Goal: Task Accomplishment & Management: Manage account settings

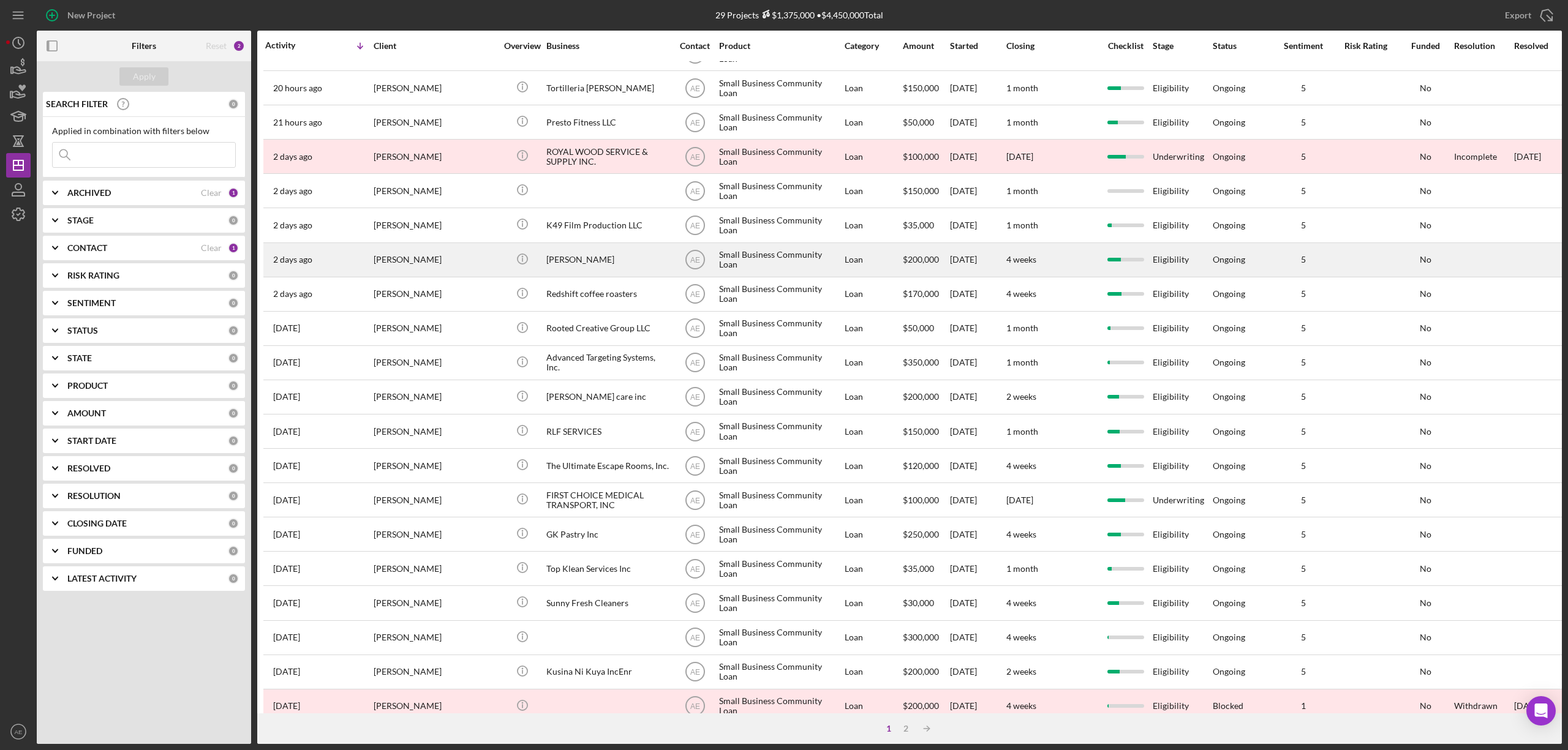
scroll to position [224, 0]
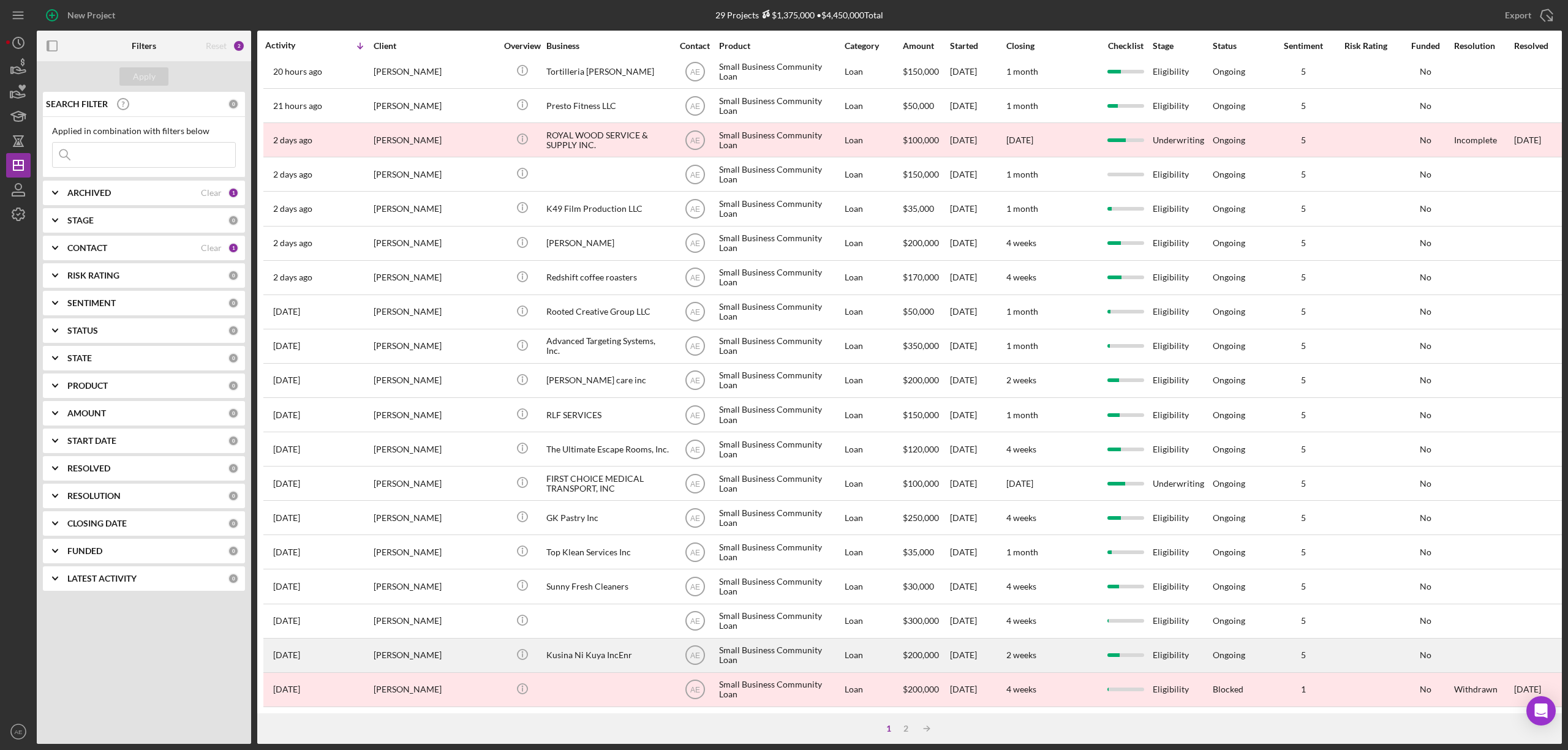
click at [557, 644] on div "Kusina Ni Kuya IncEnr" at bounding box center [608, 656] width 123 height 32
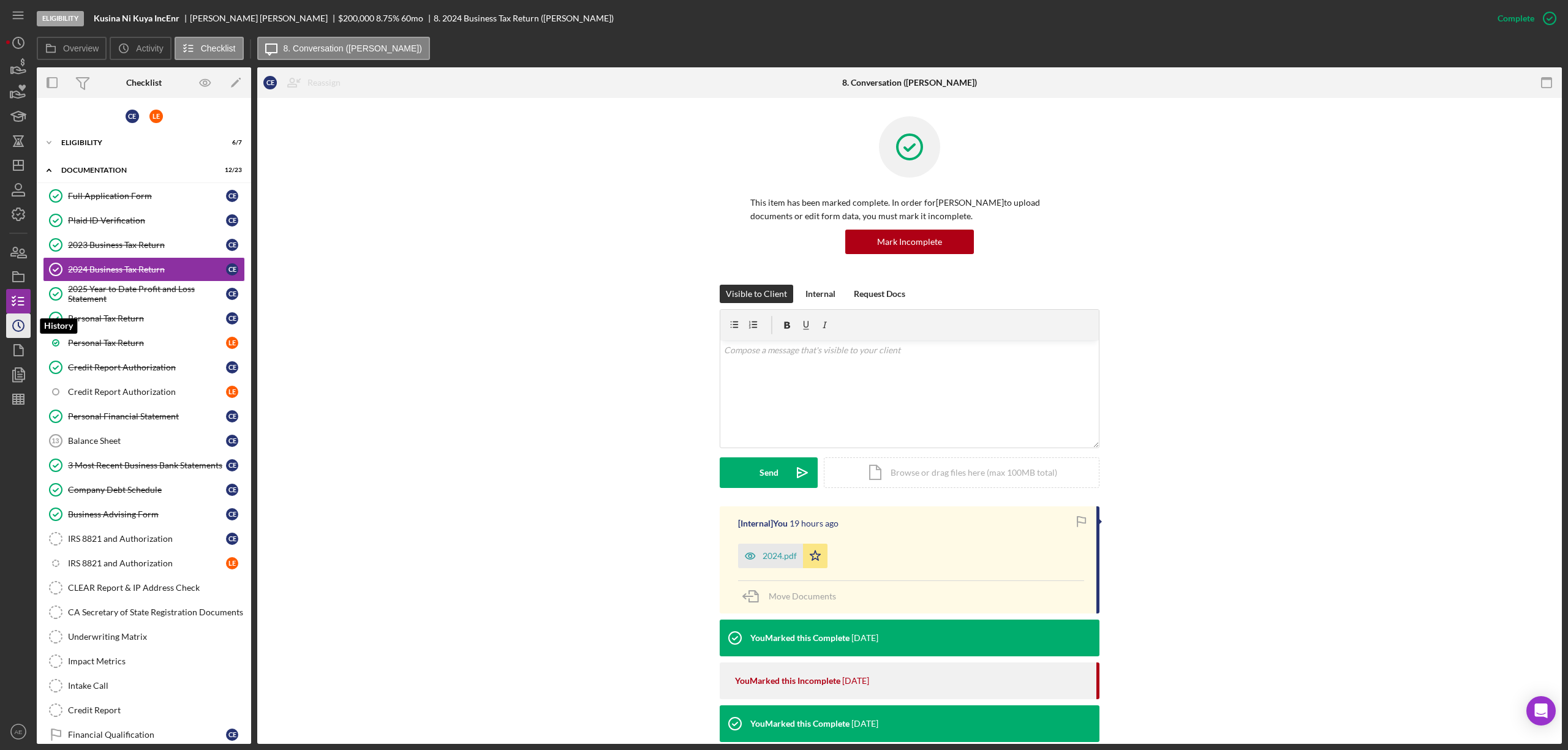
click at [25, 329] on icon "Icon/History" at bounding box center [18, 326] width 30 height 30
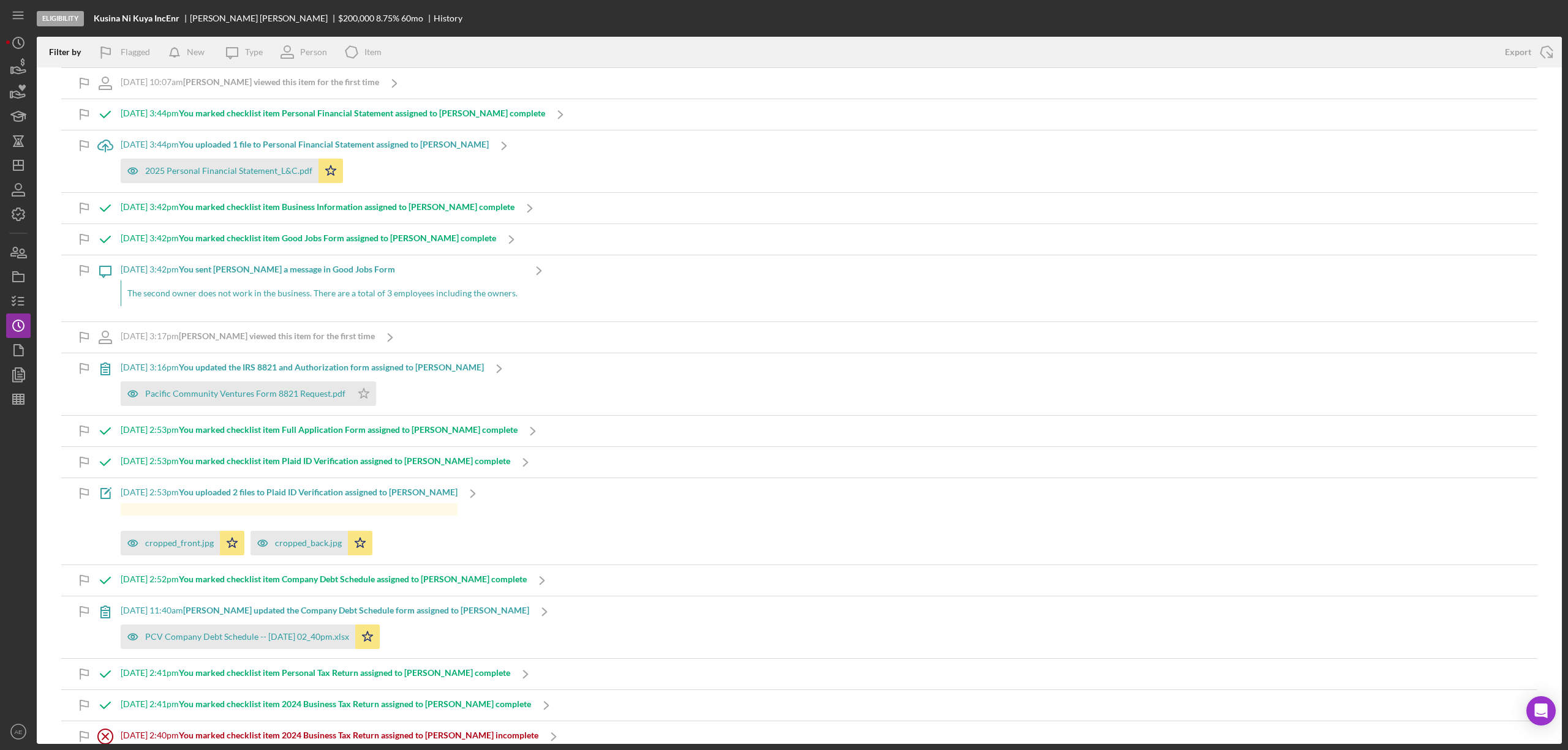
scroll to position [163, 0]
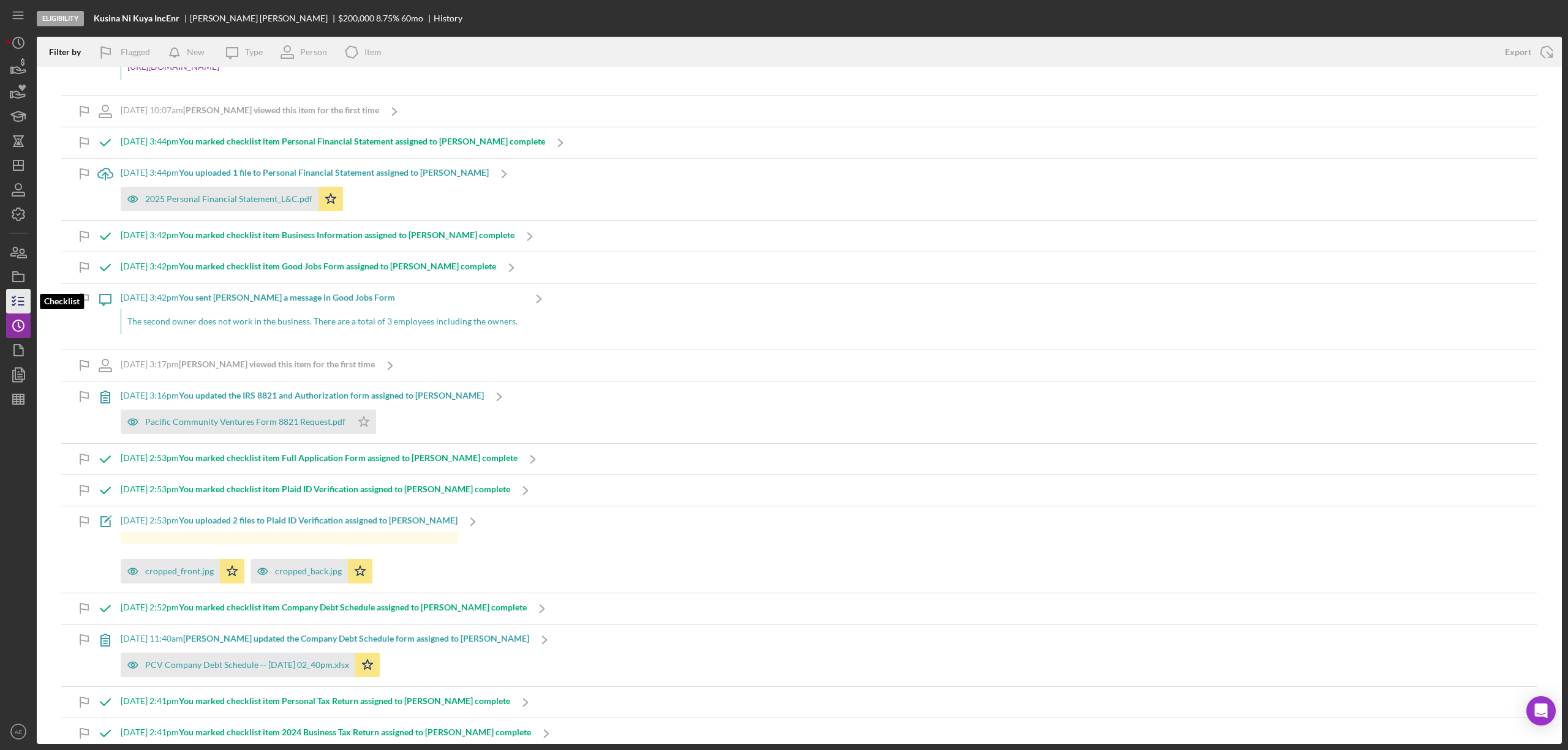
click at [22, 299] on icon "button" at bounding box center [18, 301] width 30 height 30
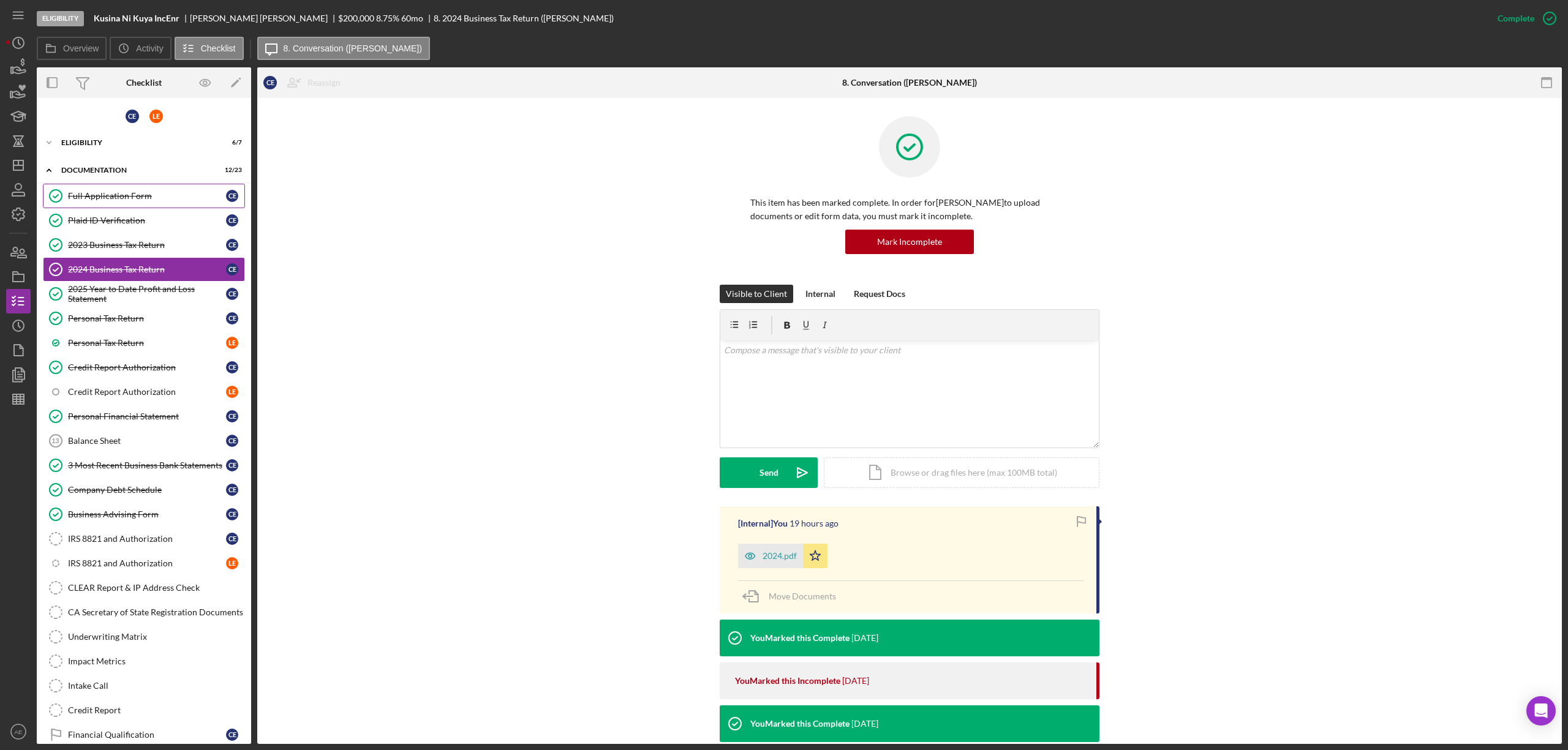
click at [130, 185] on link "Full Application Form Full Application Form C E" at bounding box center [143, 196] width 202 height 25
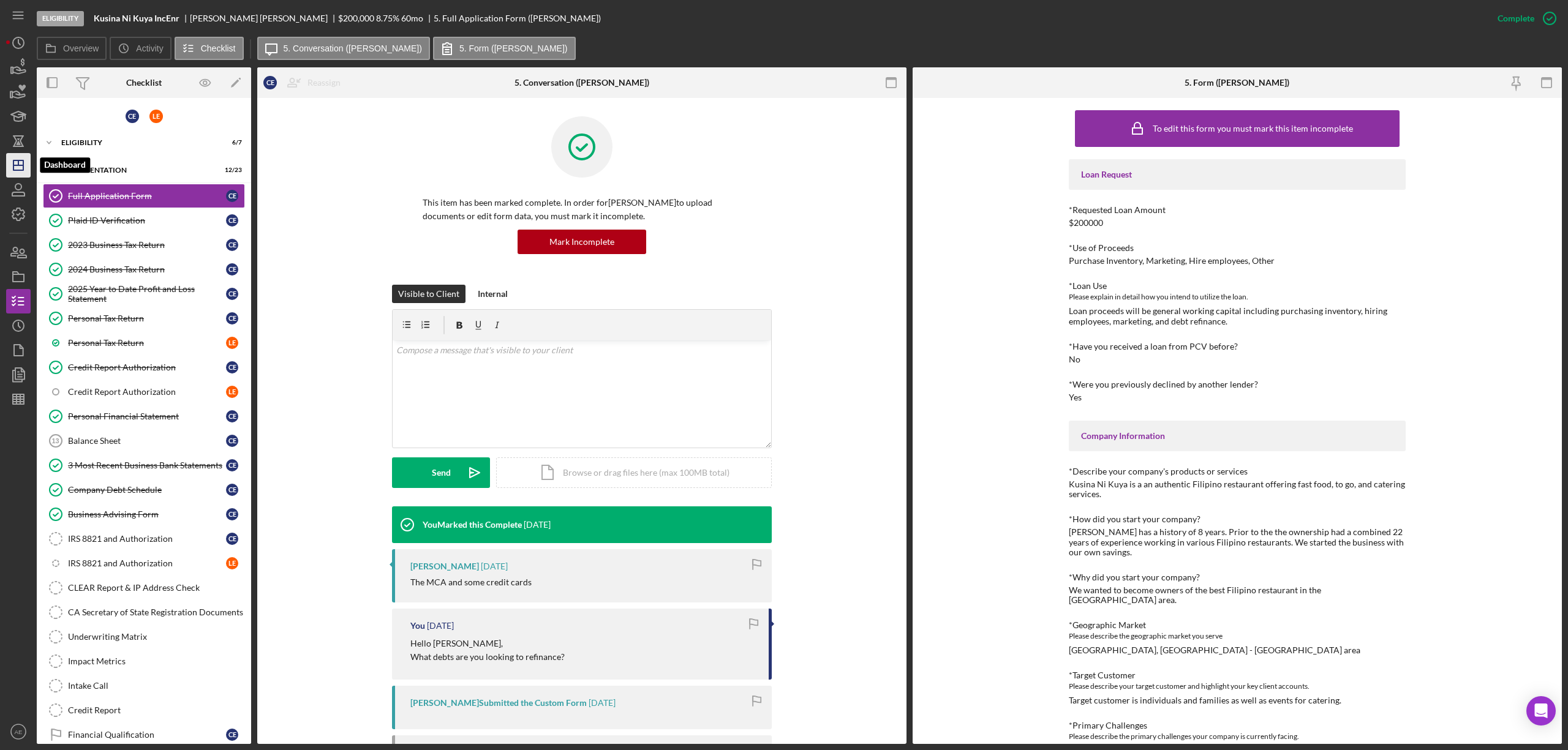
click at [16, 154] on icon "Icon/Dashboard" at bounding box center [18, 165] width 30 height 30
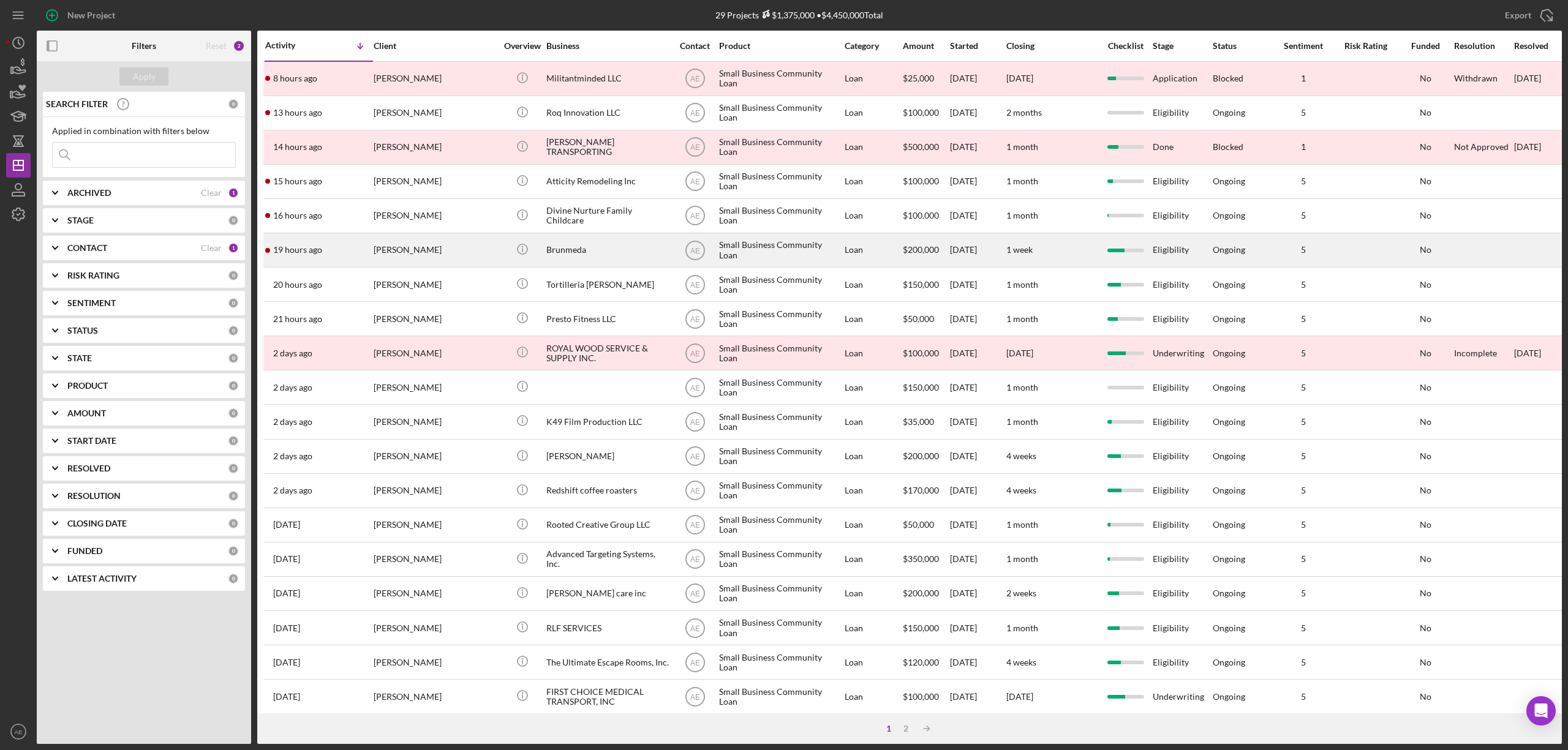
click at [447, 250] on div "[PERSON_NAME]" at bounding box center [435, 250] width 123 height 32
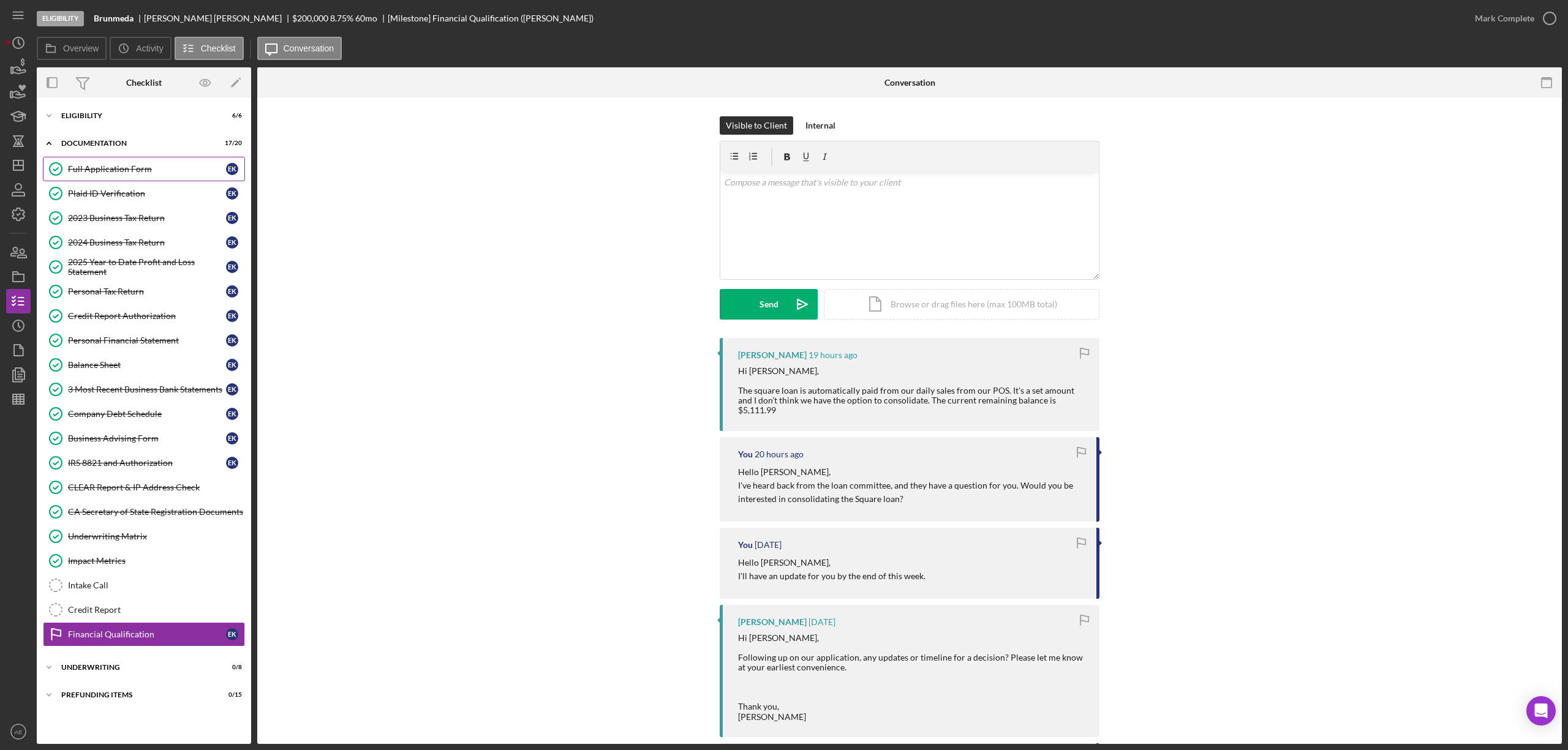
click at [128, 177] on link "Full Application Form Full Application Form E K" at bounding box center [143, 169] width 202 height 25
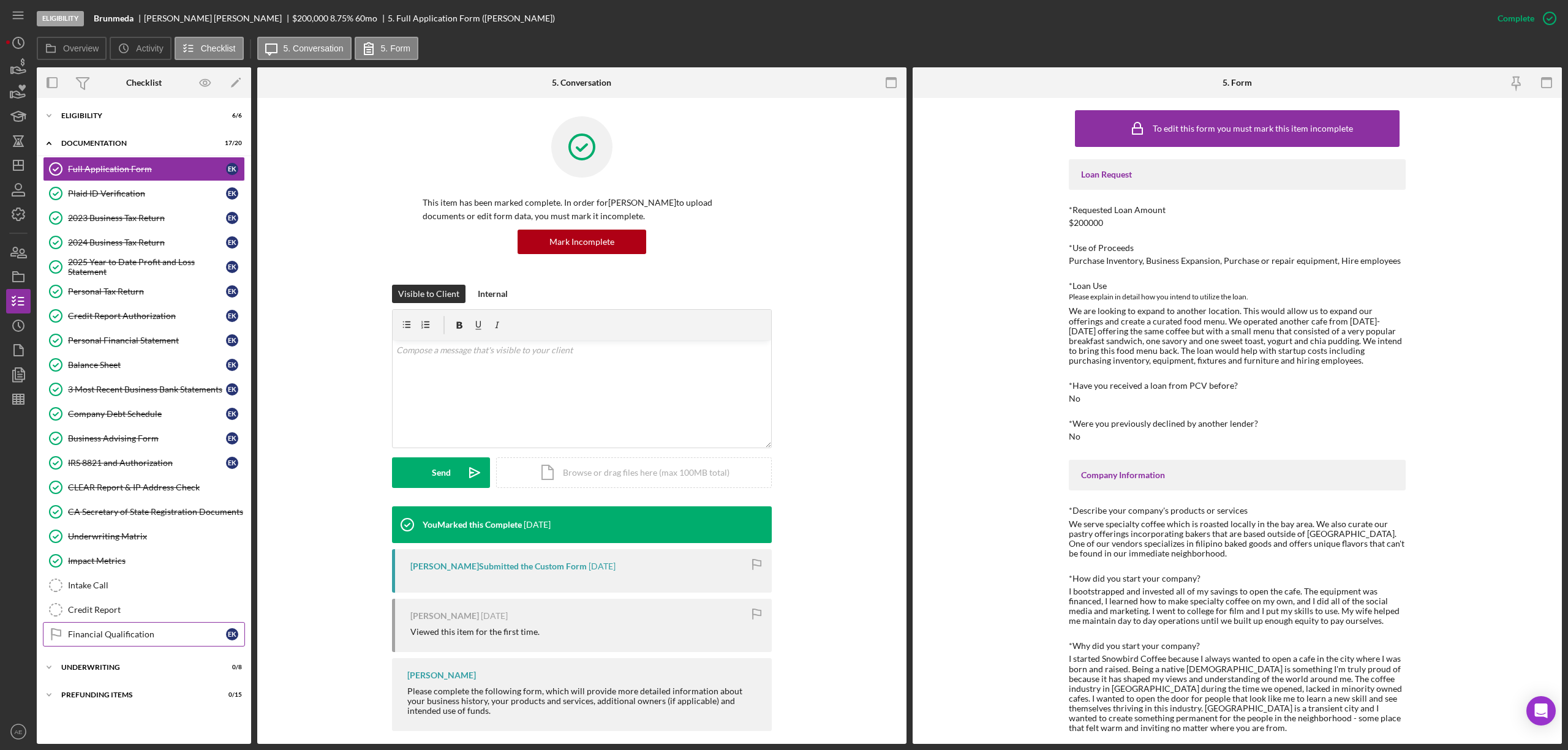
click at [126, 638] on div "Financial Qualification" at bounding box center [147, 634] width 158 height 10
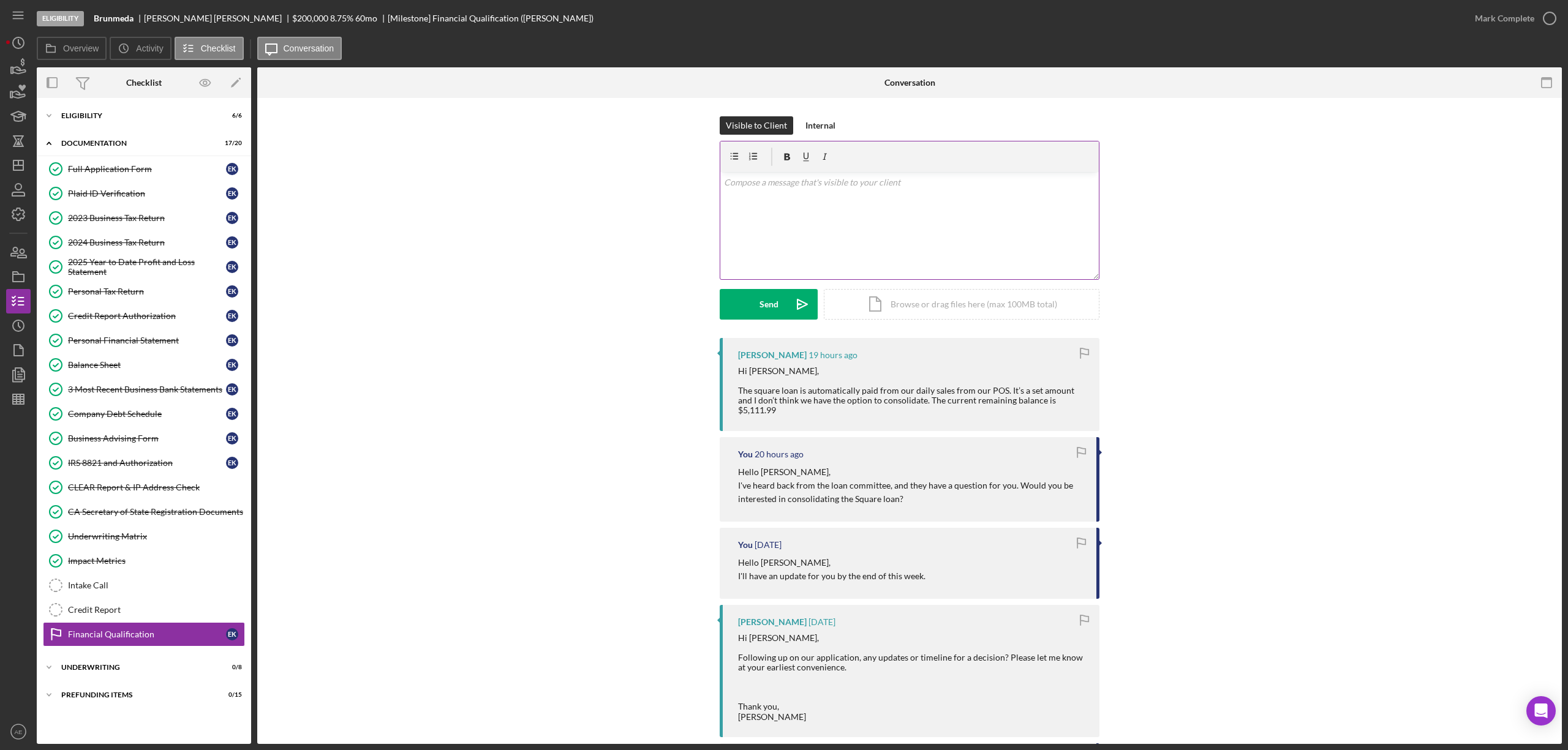
click at [918, 225] on div "v Color teal Color pink Remove color Add row above Add row below Add column bef…" at bounding box center [909, 225] width 378 height 107
click at [751, 310] on button "Send Icon/icon-invite-send" at bounding box center [769, 304] width 98 height 30
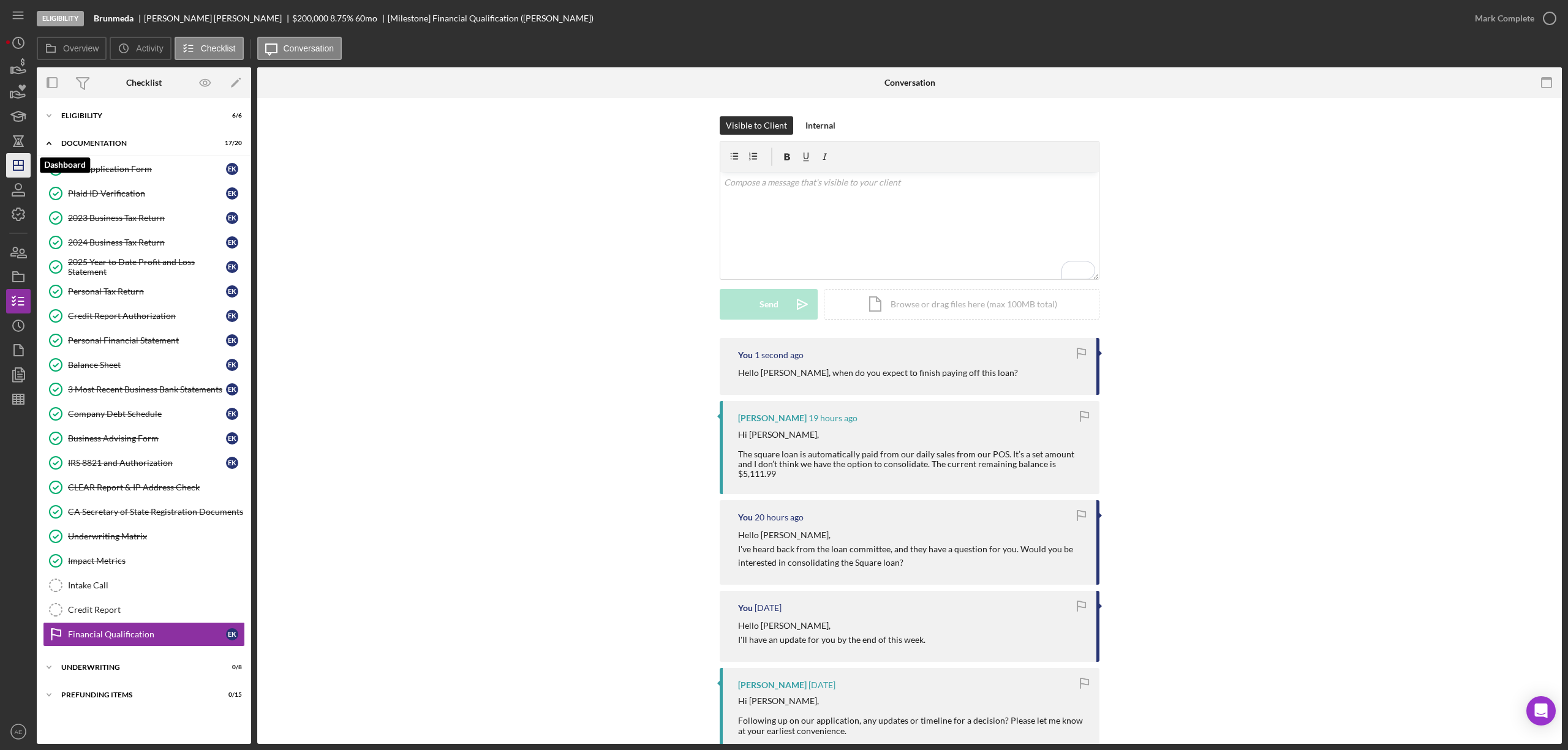
click at [20, 170] on polygon "button" at bounding box center [18, 165] width 10 height 10
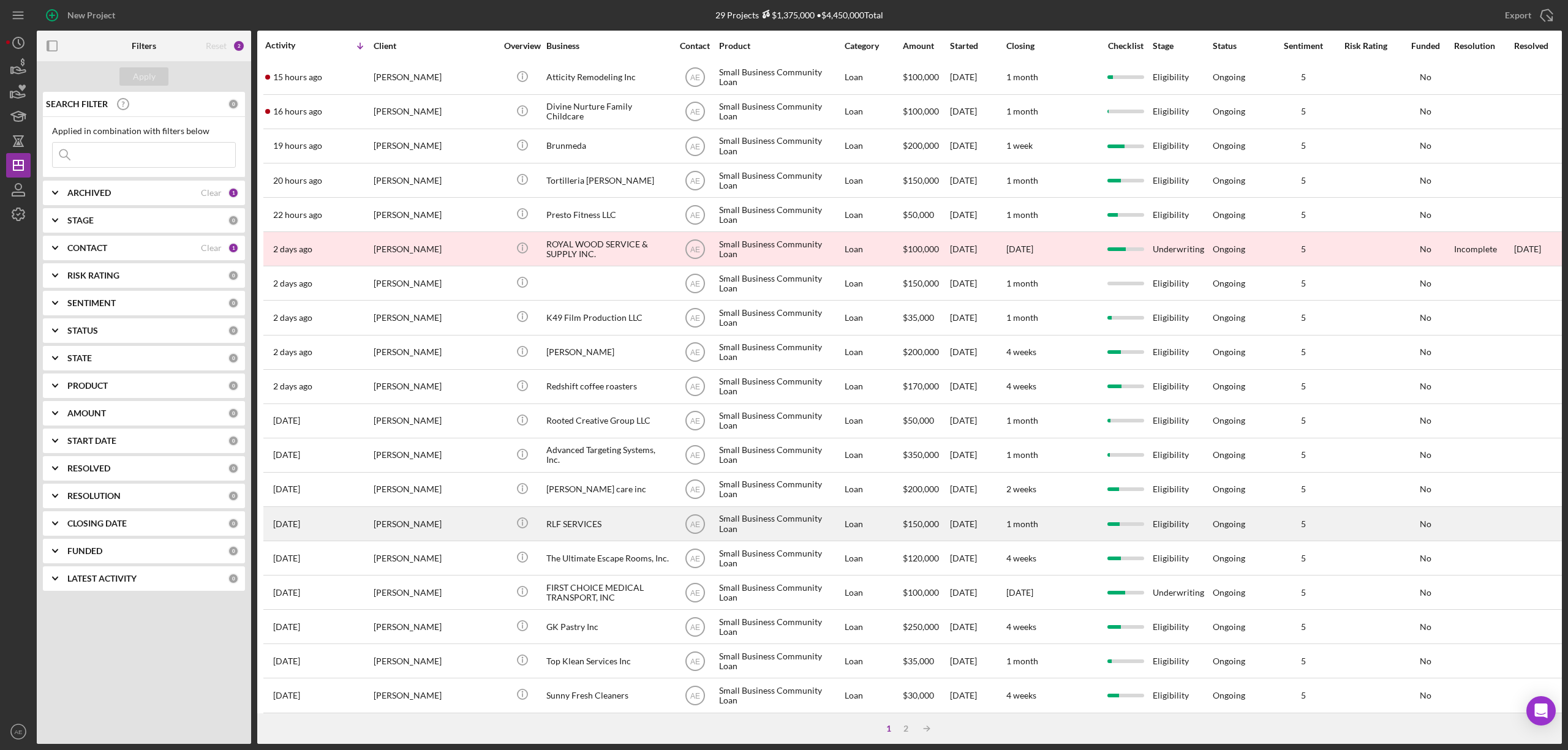
scroll to position [224, 0]
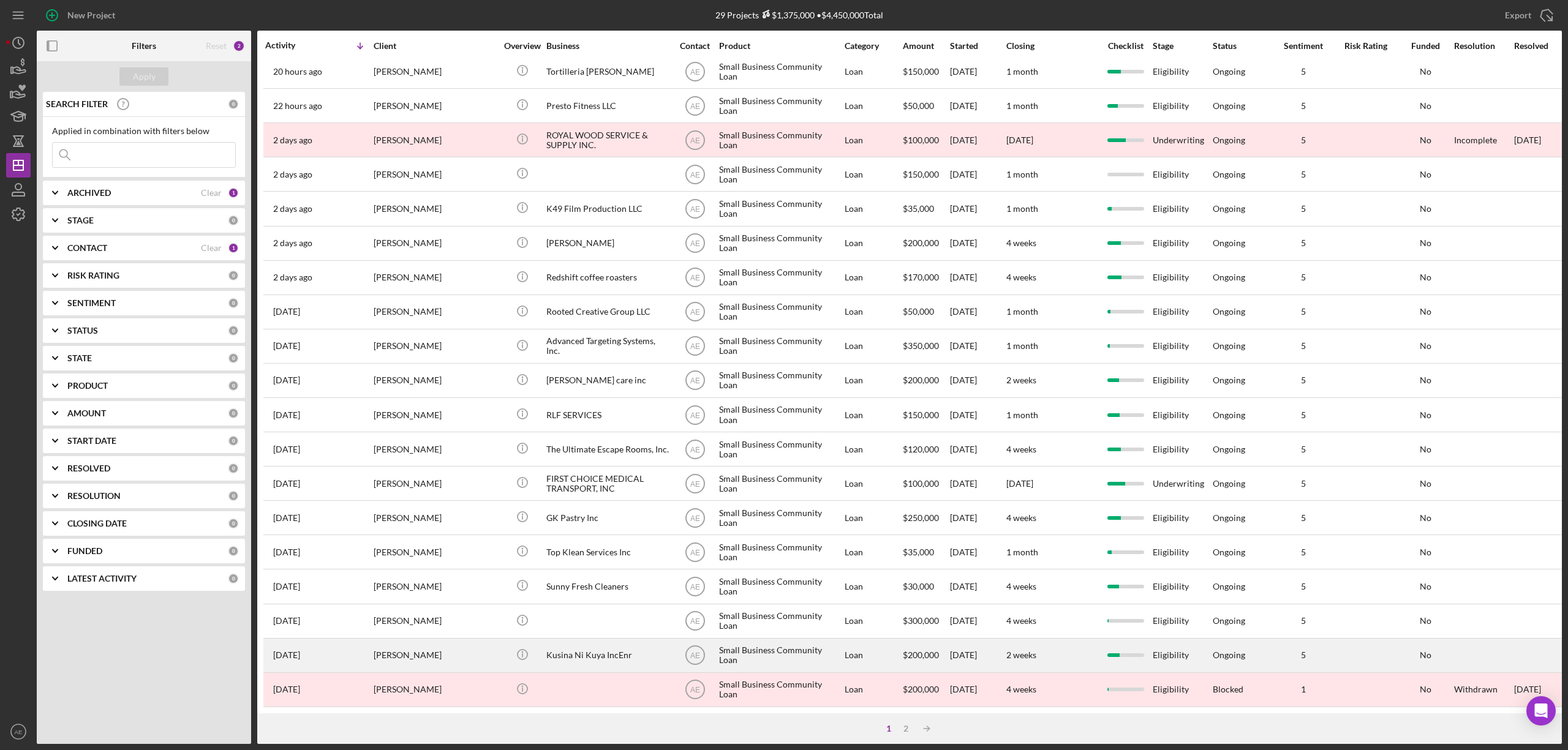
click at [447, 640] on div "[PERSON_NAME]" at bounding box center [435, 656] width 123 height 32
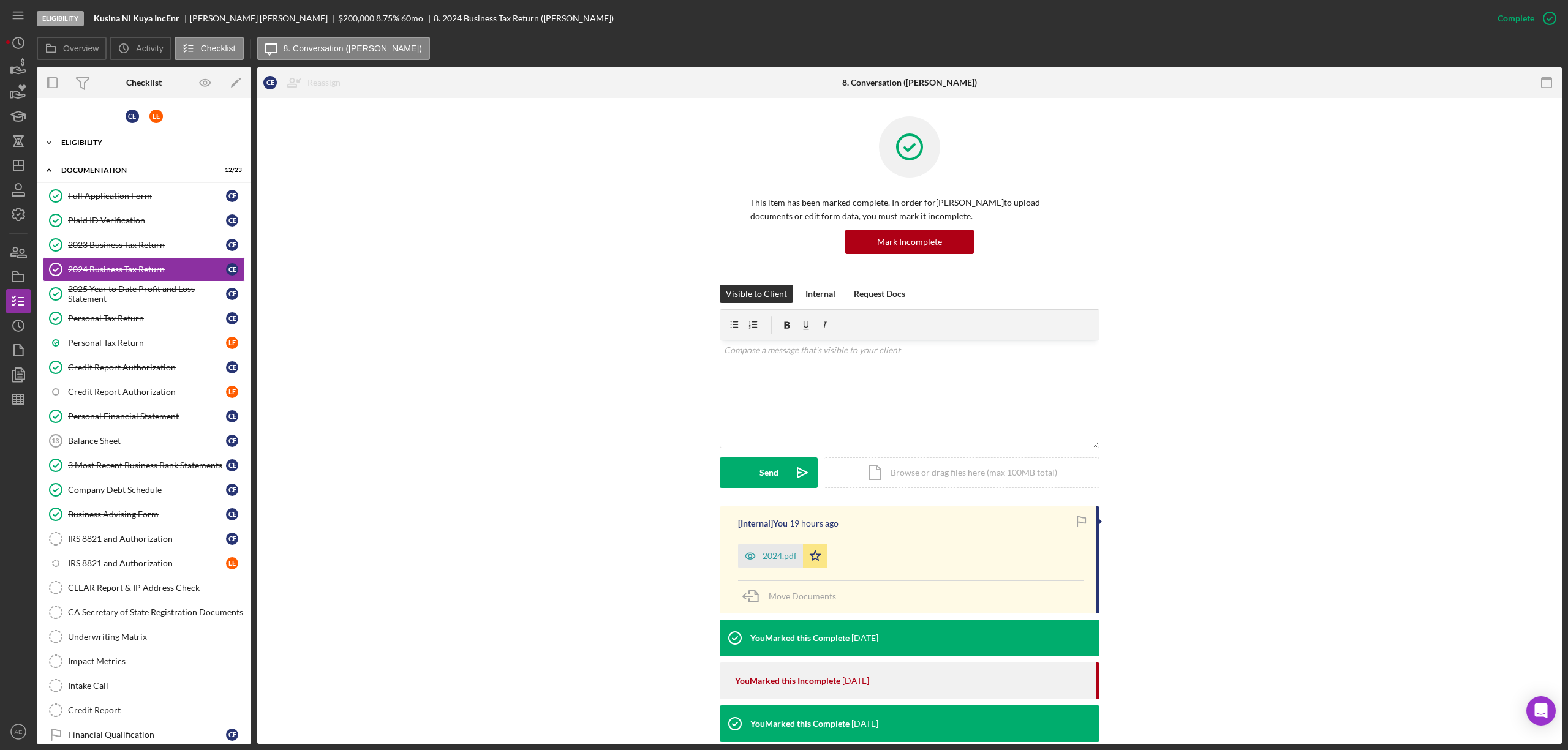
click at [128, 137] on div "Icon/Expander Eligibility 6 / 7" at bounding box center [143, 143] width 214 height 25
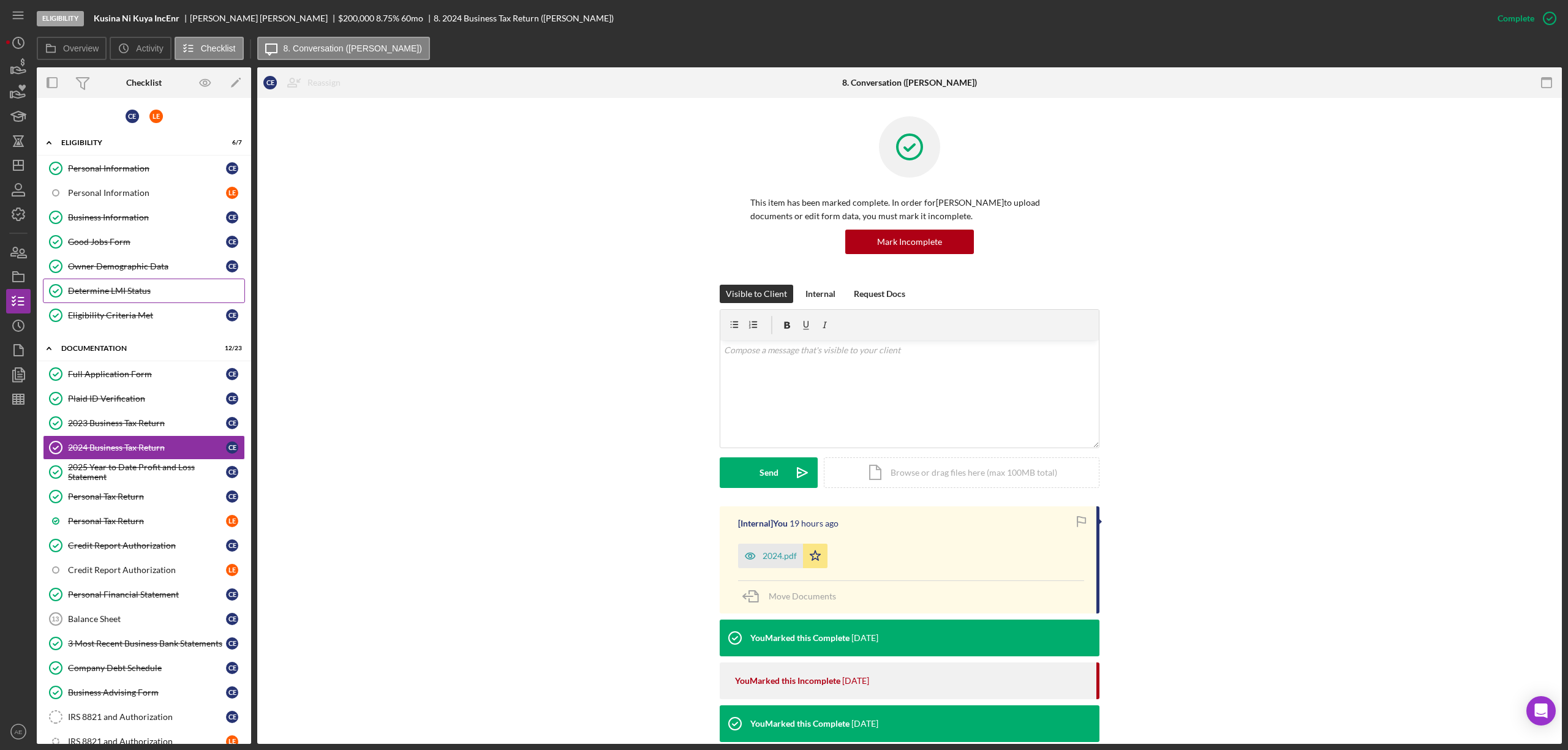
click at [150, 285] on link "Determine LMI Status Determine LMI Status" at bounding box center [143, 291] width 202 height 25
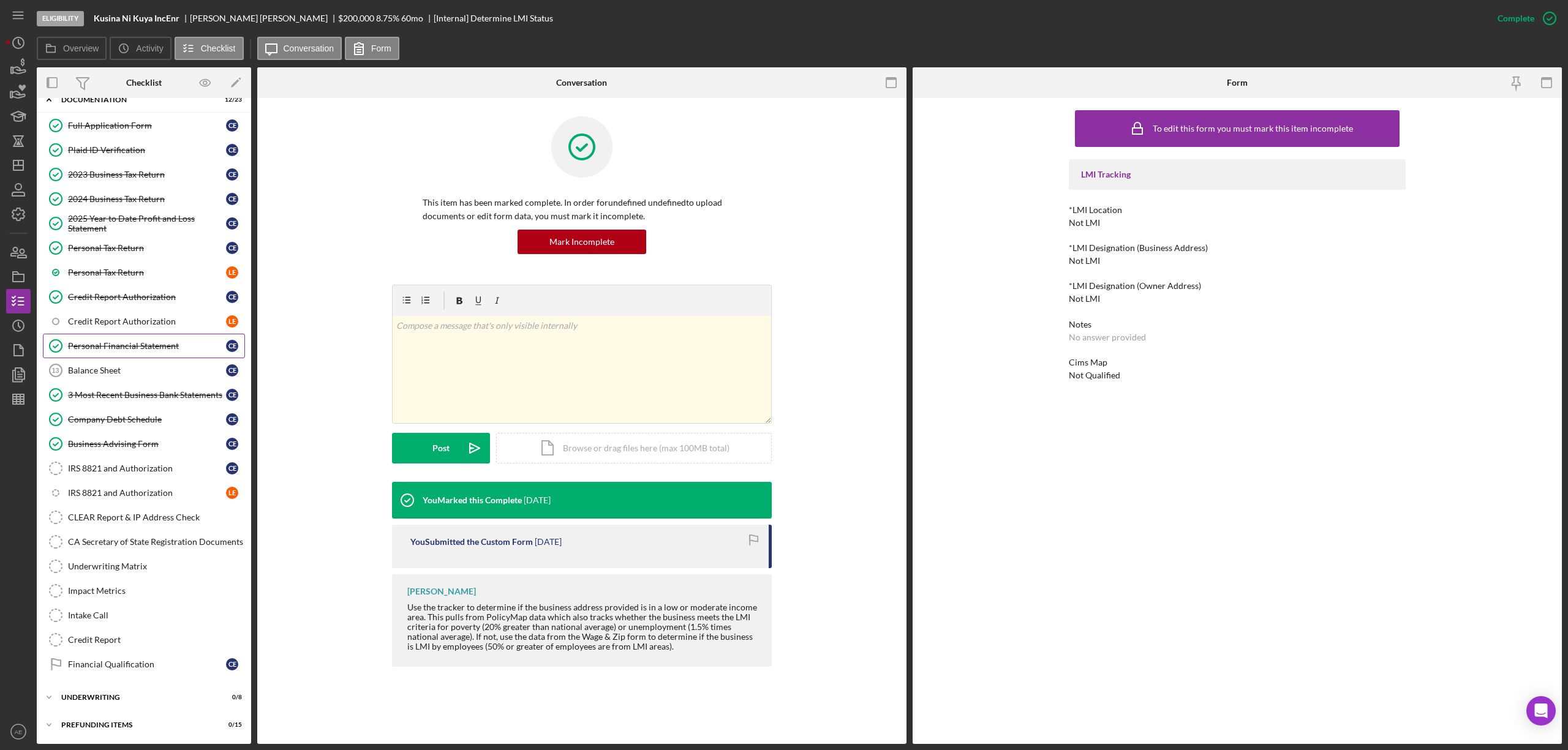
scroll to position [261, 0]
click at [170, 390] on div "3 Most Recent Business Bank Statements" at bounding box center [147, 394] width 158 height 10
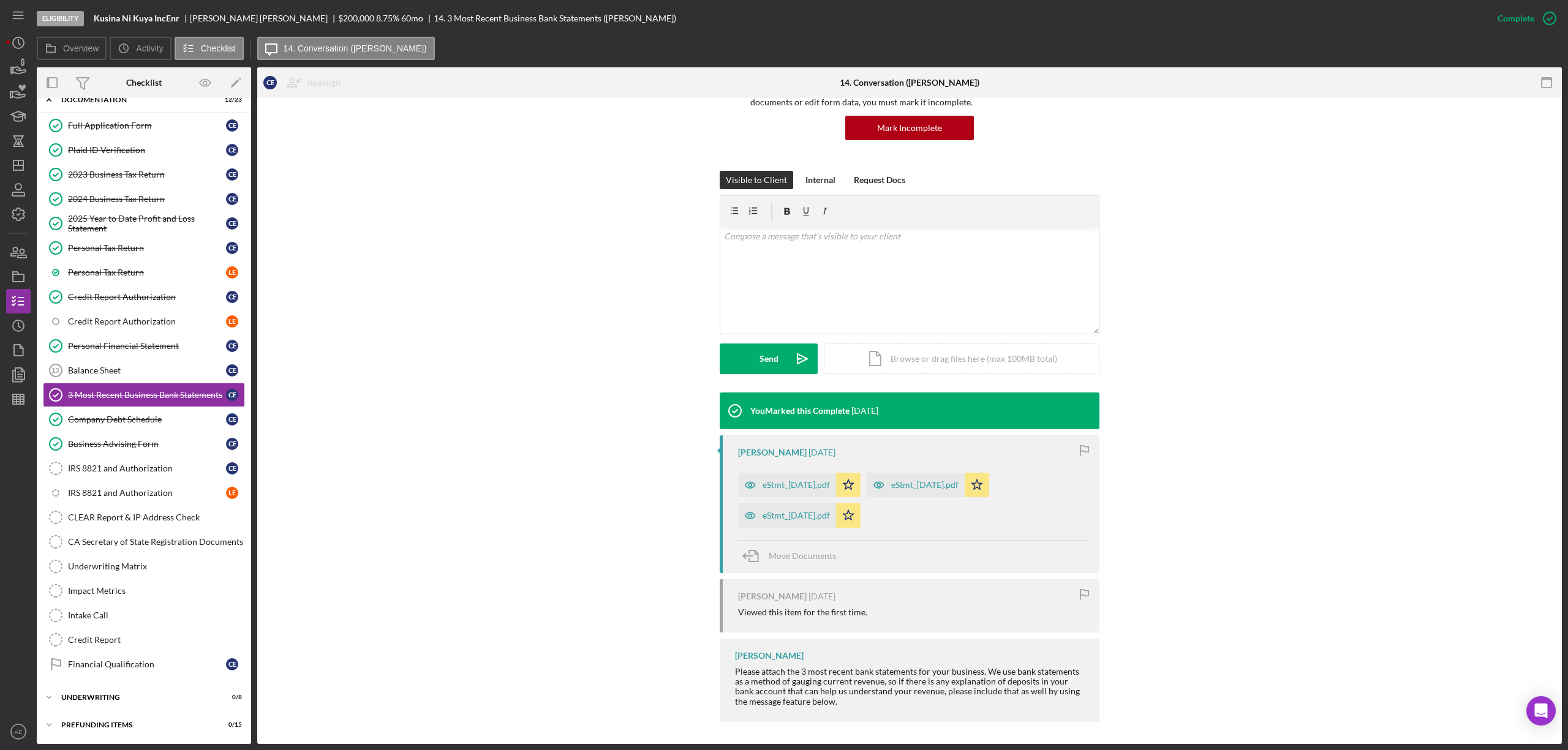
scroll to position [116, 0]
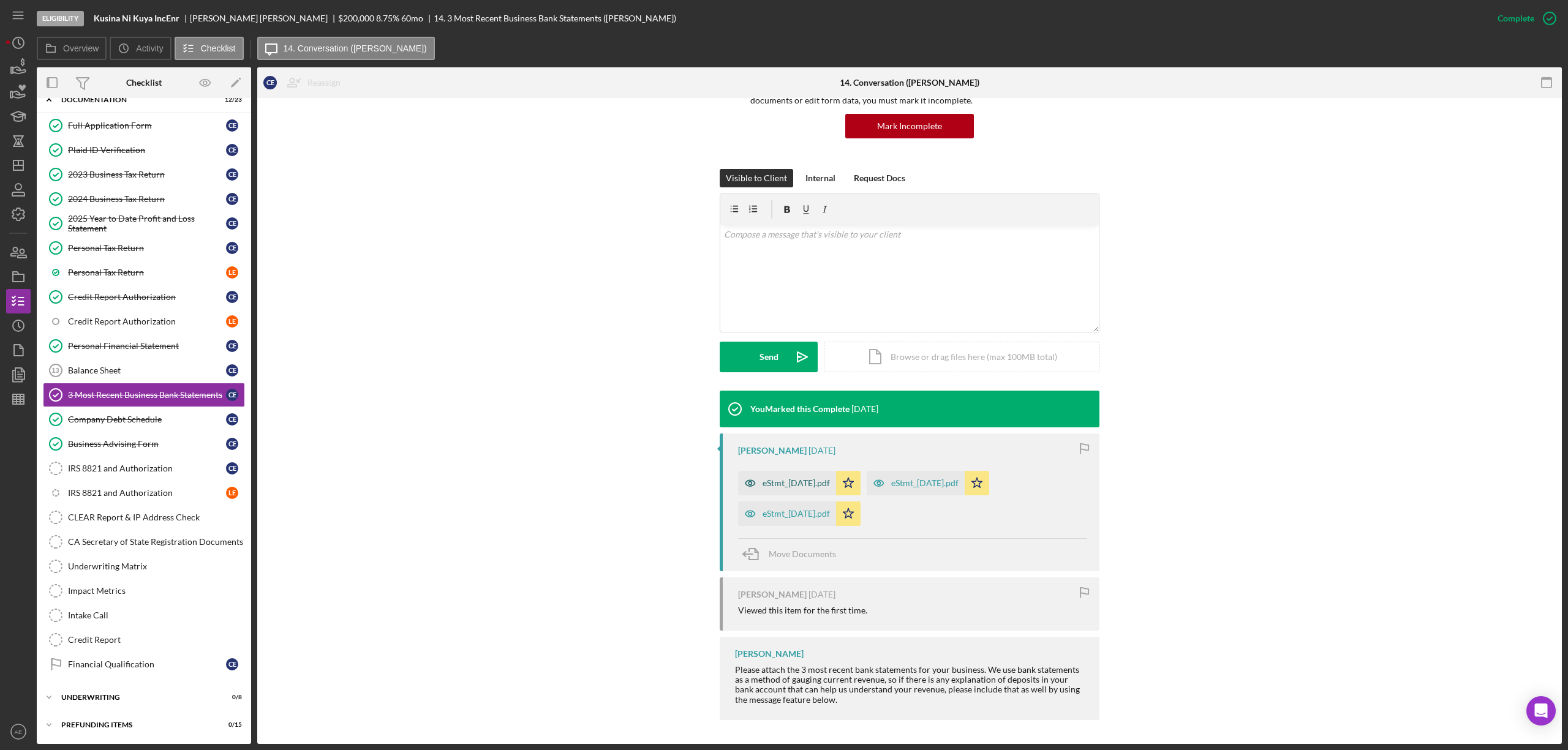
click at [821, 481] on div "eStmt_[DATE].pdf" at bounding box center [796, 483] width 68 height 10
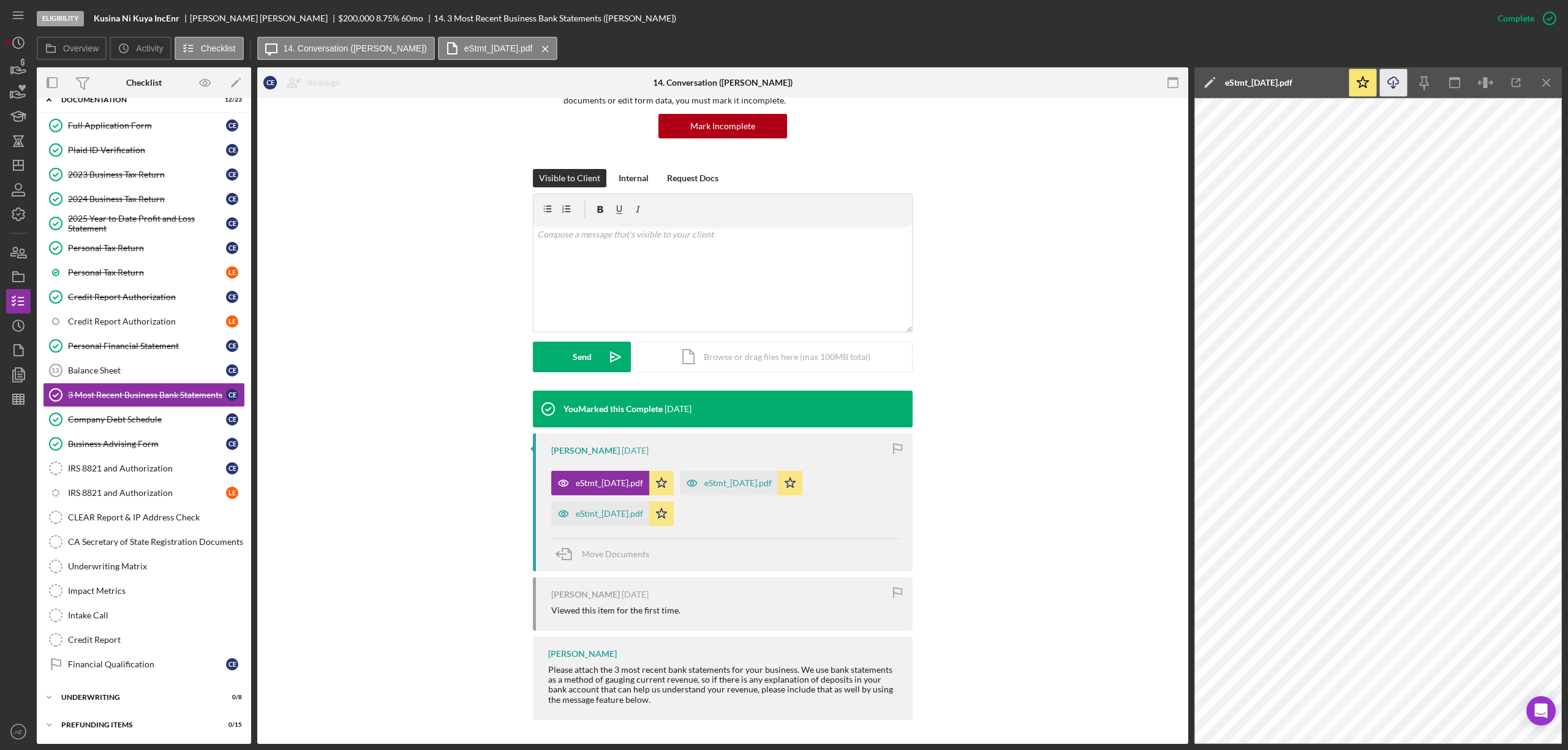
click at [1397, 89] on icon "Icon/Download" at bounding box center [1394, 83] width 28 height 28
drag, startPoint x: 740, startPoint y: 478, endPoint x: 804, endPoint y: 423, distance: 84.4
click at [740, 478] on div "eStmt_[DATE].pdf" at bounding box center [729, 483] width 98 height 25
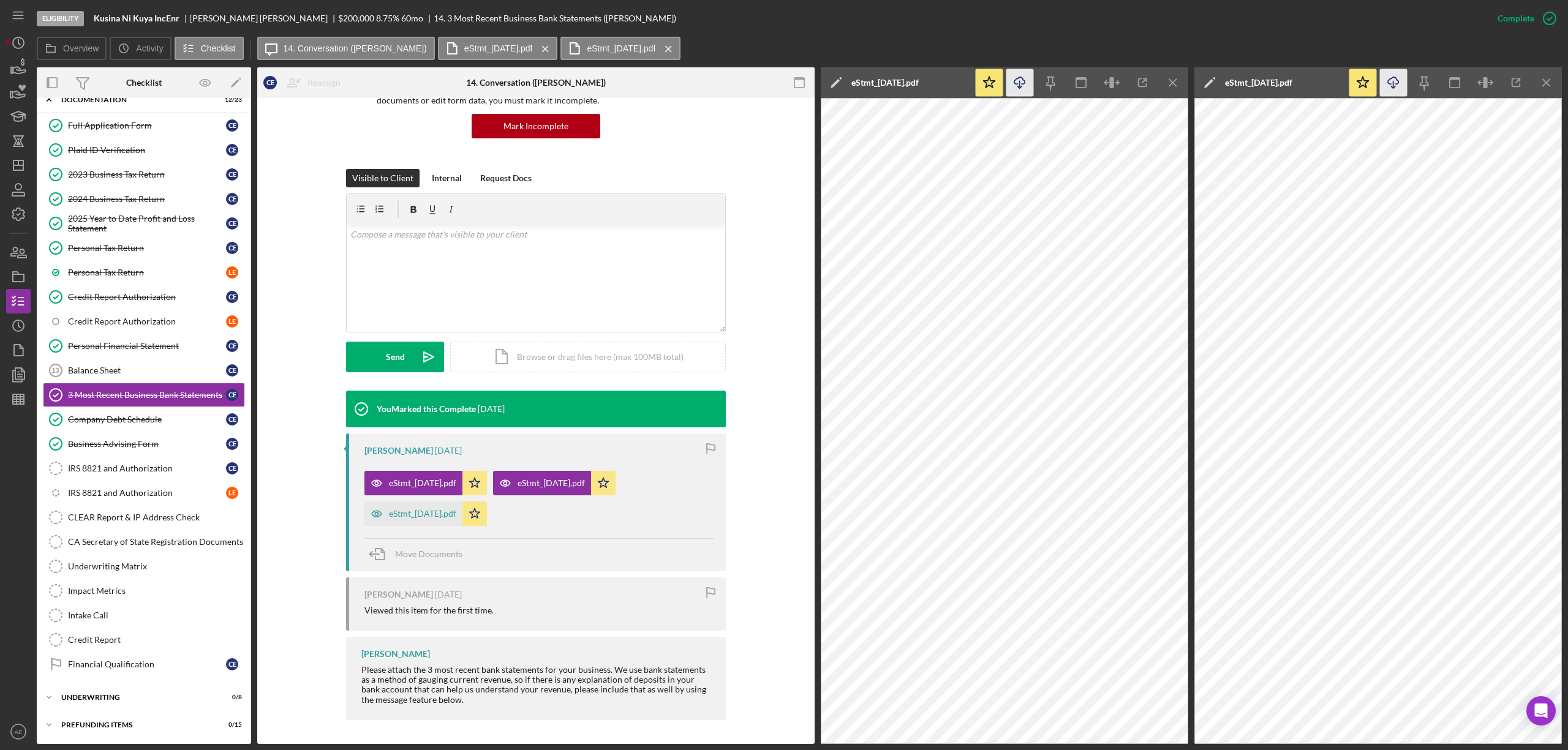
click at [1022, 86] on polyline "button" at bounding box center [1019, 87] width 4 height 2
click at [439, 518] on div "eStmt_[DATE].pdf" at bounding box center [423, 513] width 68 height 10
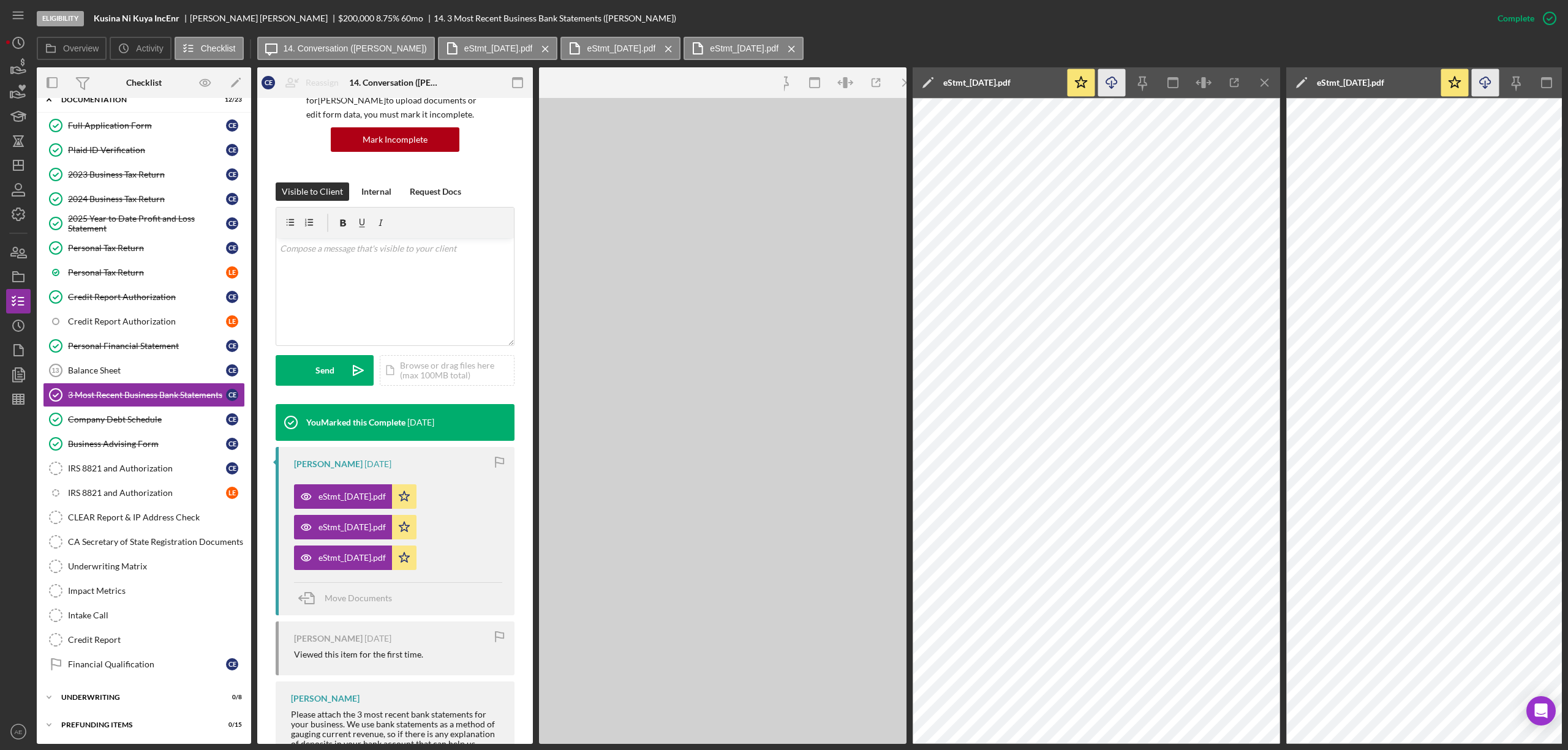
scroll to position [130, 0]
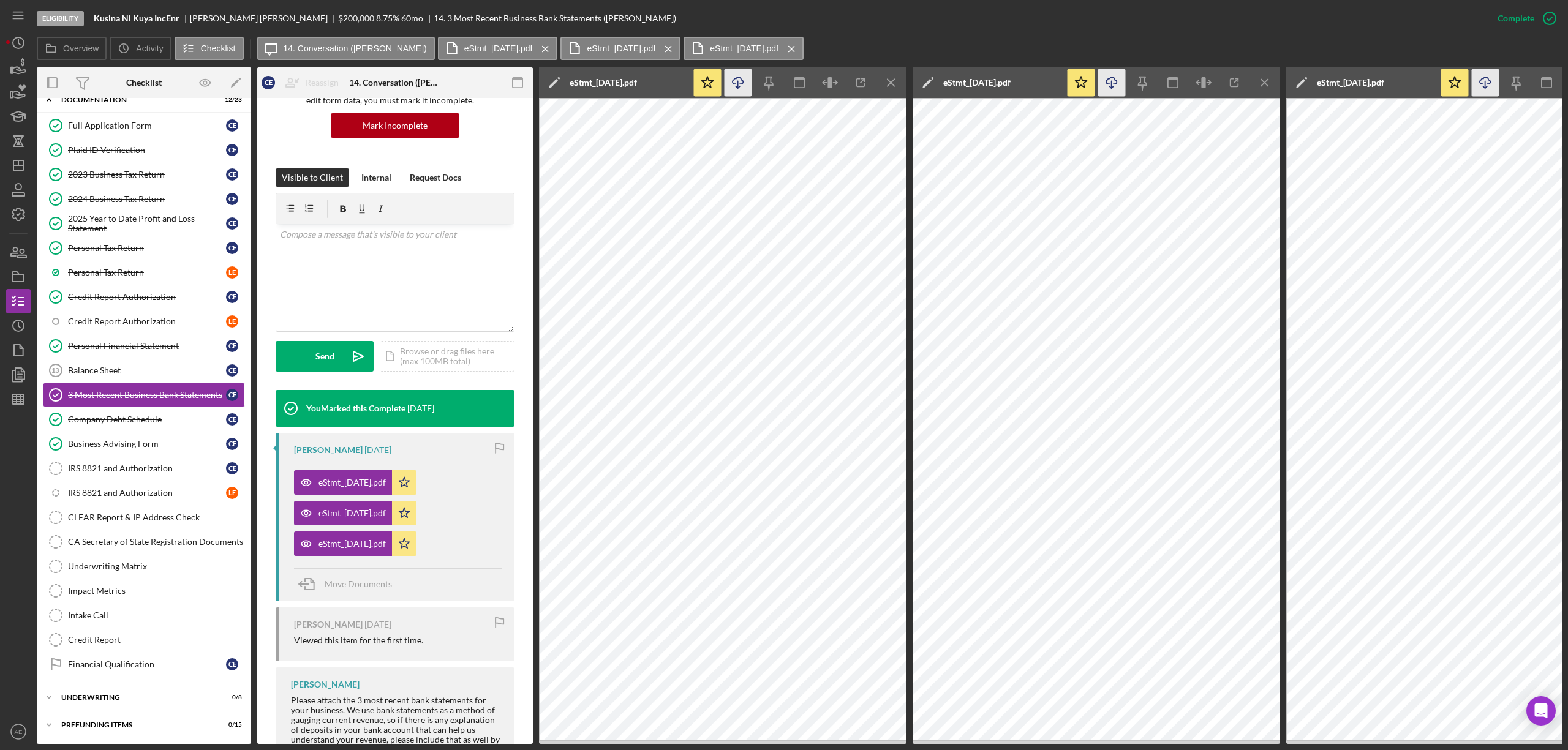
click at [744, 79] on icon "Icon/Download" at bounding box center [738, 83] width 28 height 28
click at [836, 75] on icon "button" at bounding box center [829, 83] width 28 height 28
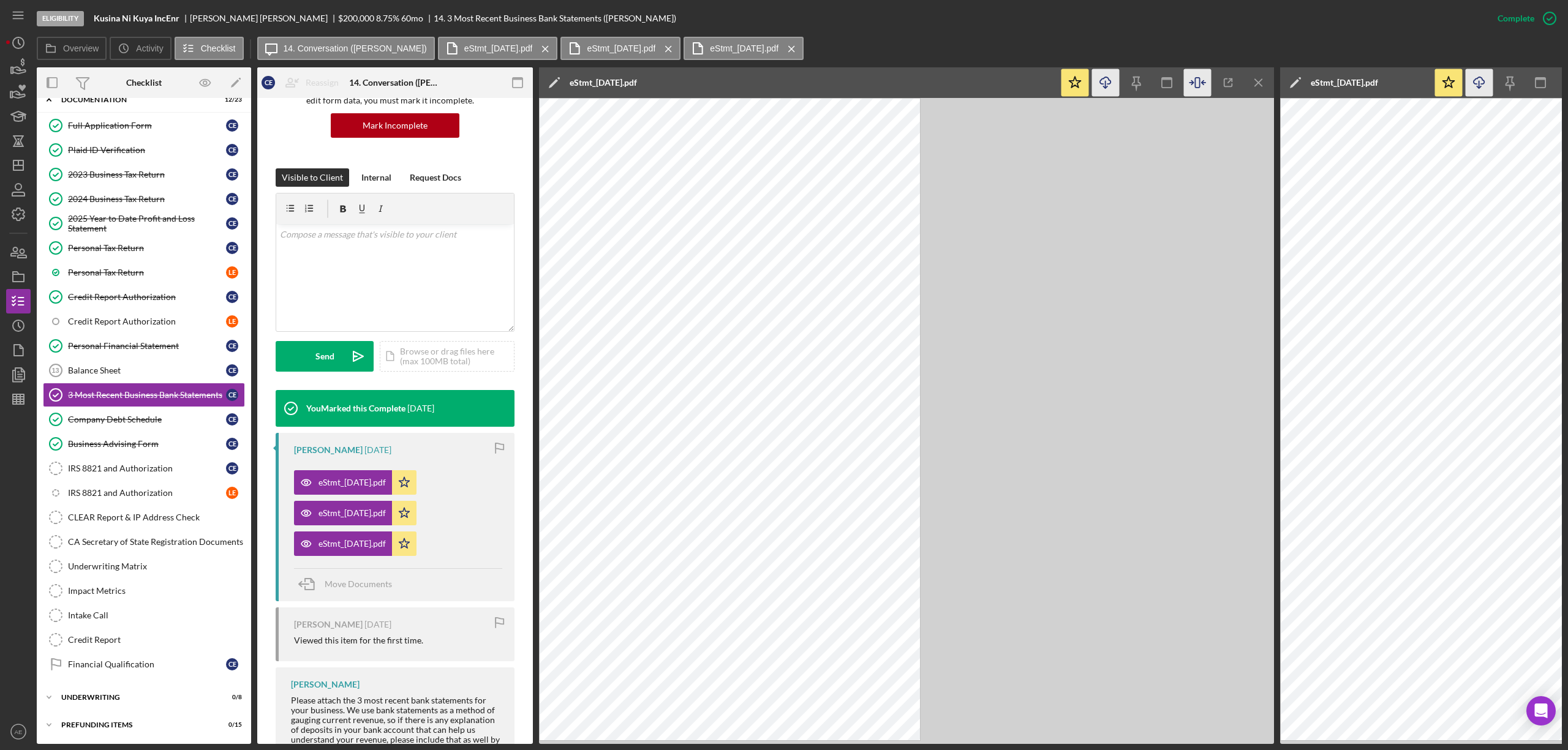
click at [836, 75] on div "Icon/Edit eStmt_[DATE].pdf" at bounding box center [799, 83] width 521 height 30
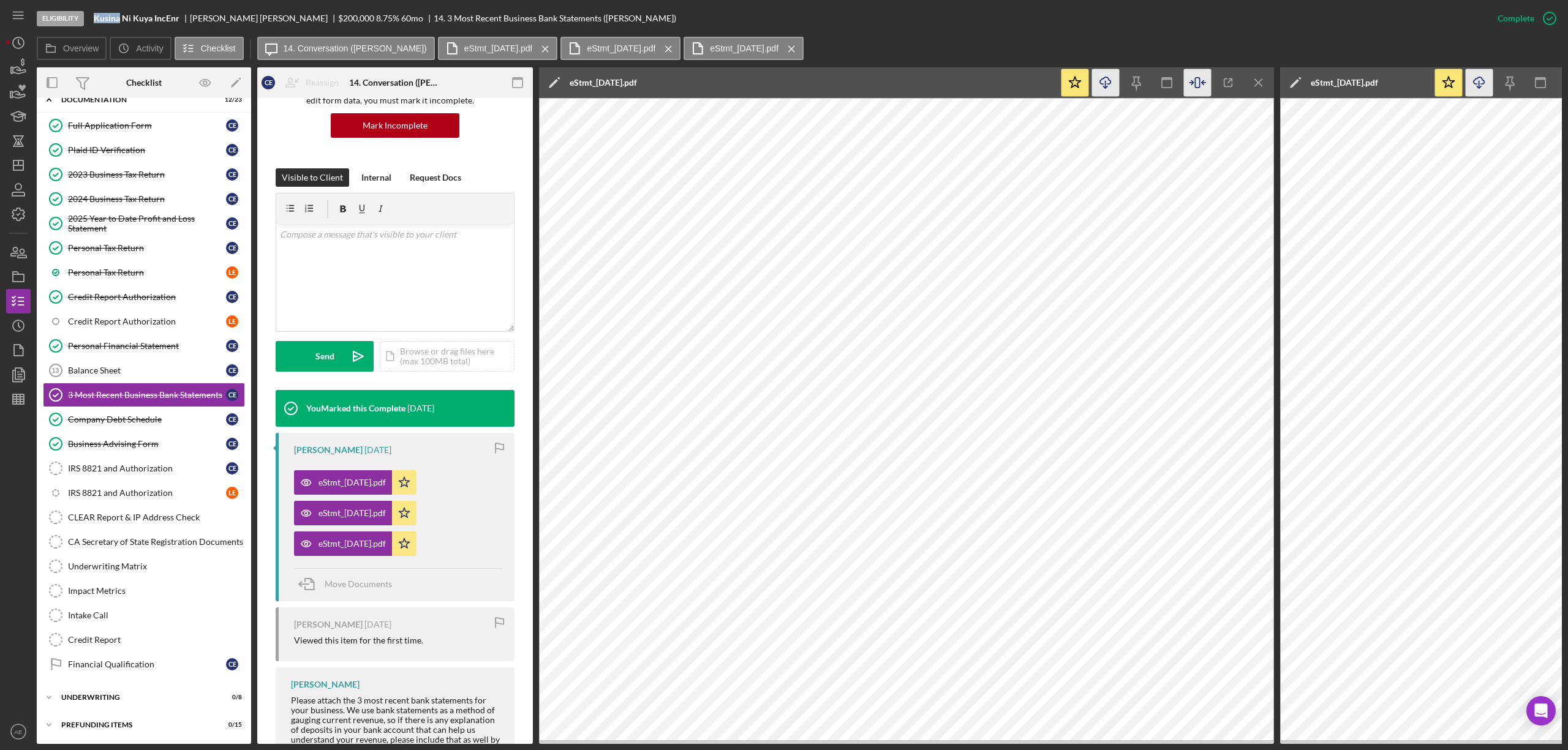
drag, startPoint x: 92, startPoint y: 22, endPoint x: 120, endPoint y: 22, distance: 28.0
click at [120, 22] on div "Eligibility Kusina Ni Kuya IncEnr [PERSON_NAME] $200,000 $40,000 8.75 % 60 mo 1…" at bounding box center [761, 18] width 1449 height 36
copy b "Kusina"
drag, startPoint x: 128, startPoint y: 12, endPoint x: 106, endPoint y: 12, distance: 22.0
click at [127, 12] on div "Eligibility Kusina Ni Kuya IncEnr [PERSON_NAME] $200,000 $40,000 8.75 % 60 mo 1…" at bounding box center [761, 18] width 1449 height 36
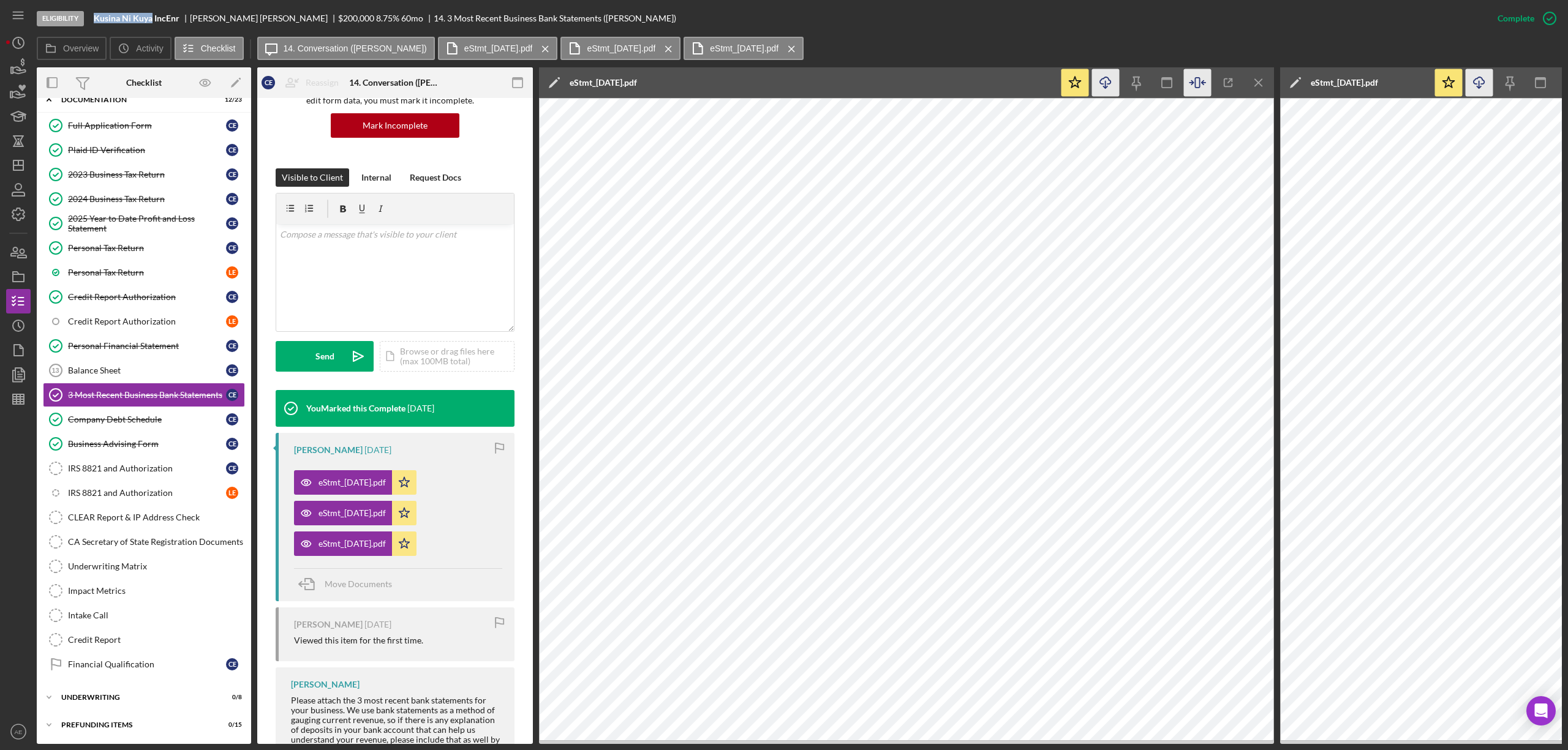
drag, startPoint x: 93, startPoint y: 15, endPoint x: 152, endPoint y: 17, distance: 59.0
click at [152, 17] on b "Kusina Ni Kuya IncEnr" at bounding box center [136, 18] width 85 height 10
copy b "Kusina Ni Kuya"
drag, startPoint x: 1265, startPoint y: 79, endPoint x: 1244, endPoint y: 94, distance: 25.8
click at [1265, 79] on icon "Icon/Menu Close" at bounding box center [1258, 83] width 28 height 28
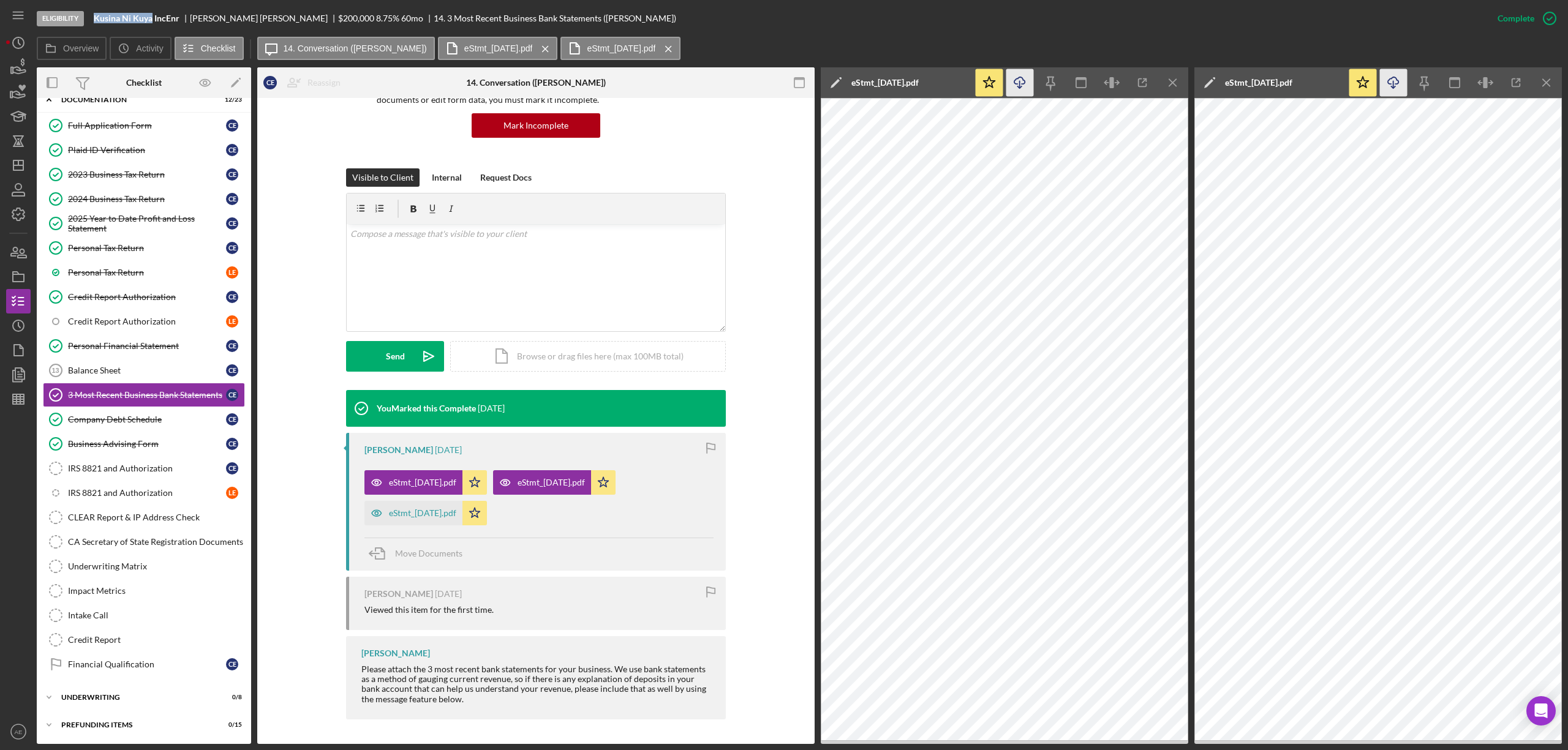
scroll to position [116, 0]
click at [1118, 84] on icon "button" at bounding box center [1117, 83] width 4 height 4
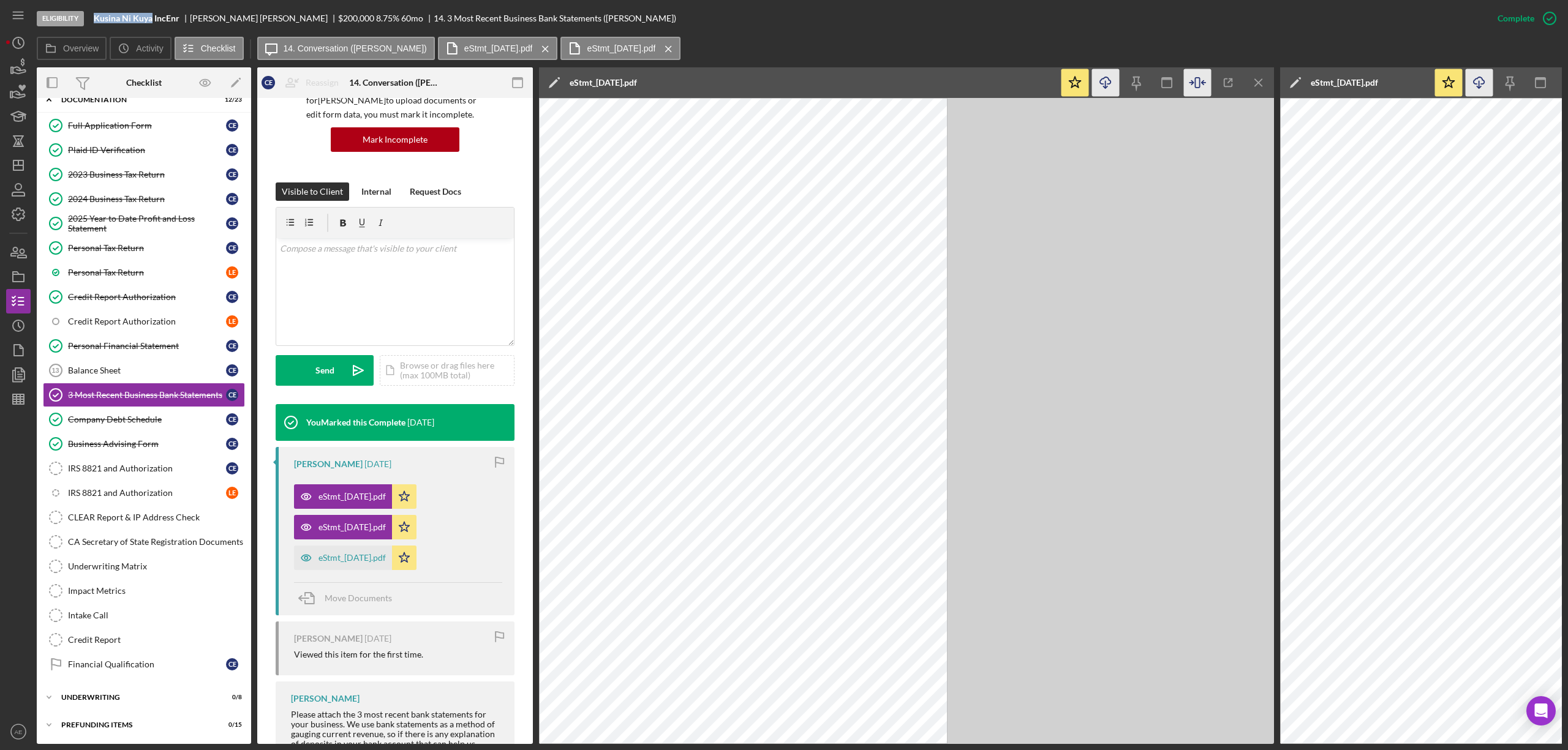
scroll to position [130, 0]
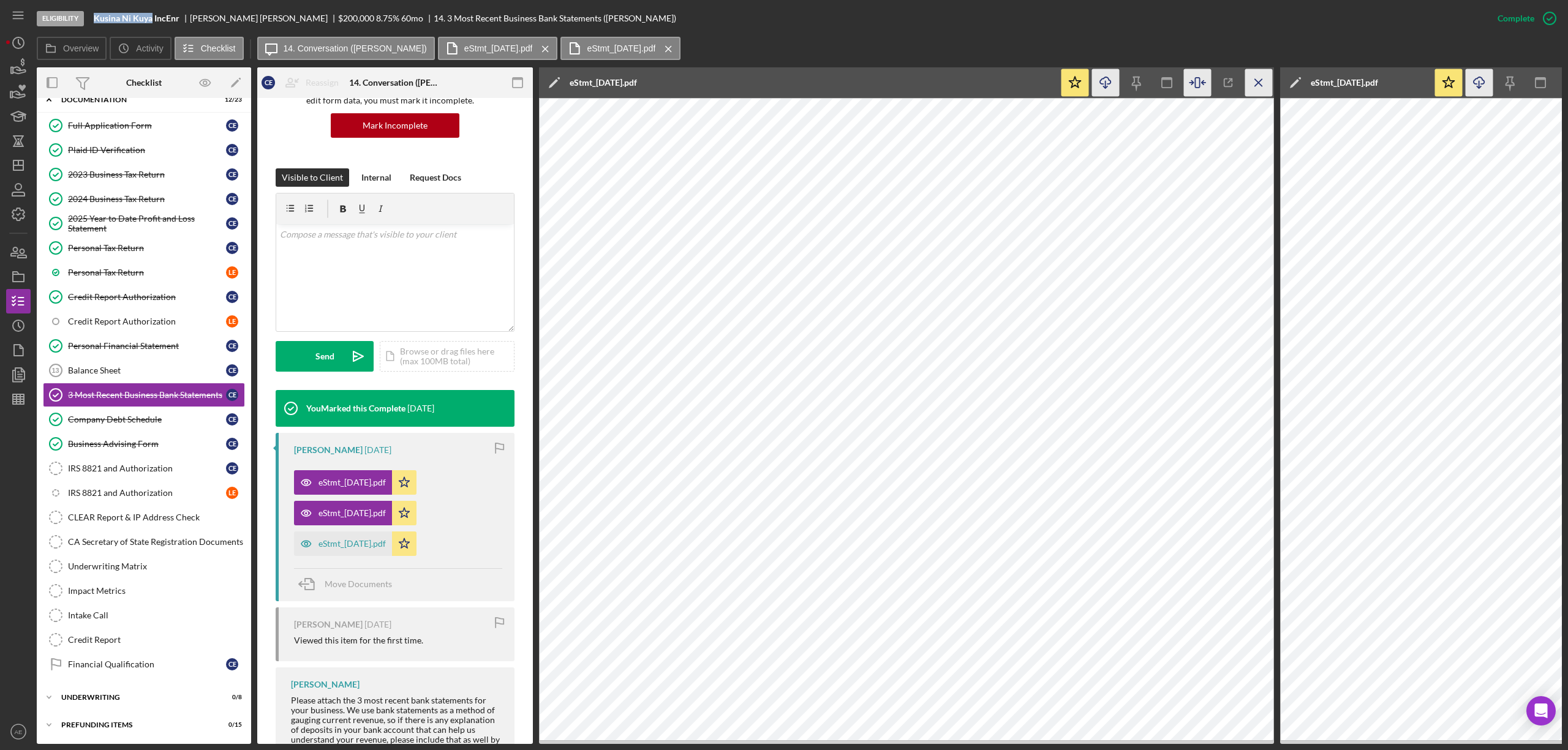
click at [1263, 82] on icon "Icon/Menu Close" at bounding box center [1258, 83] width 28 height 28
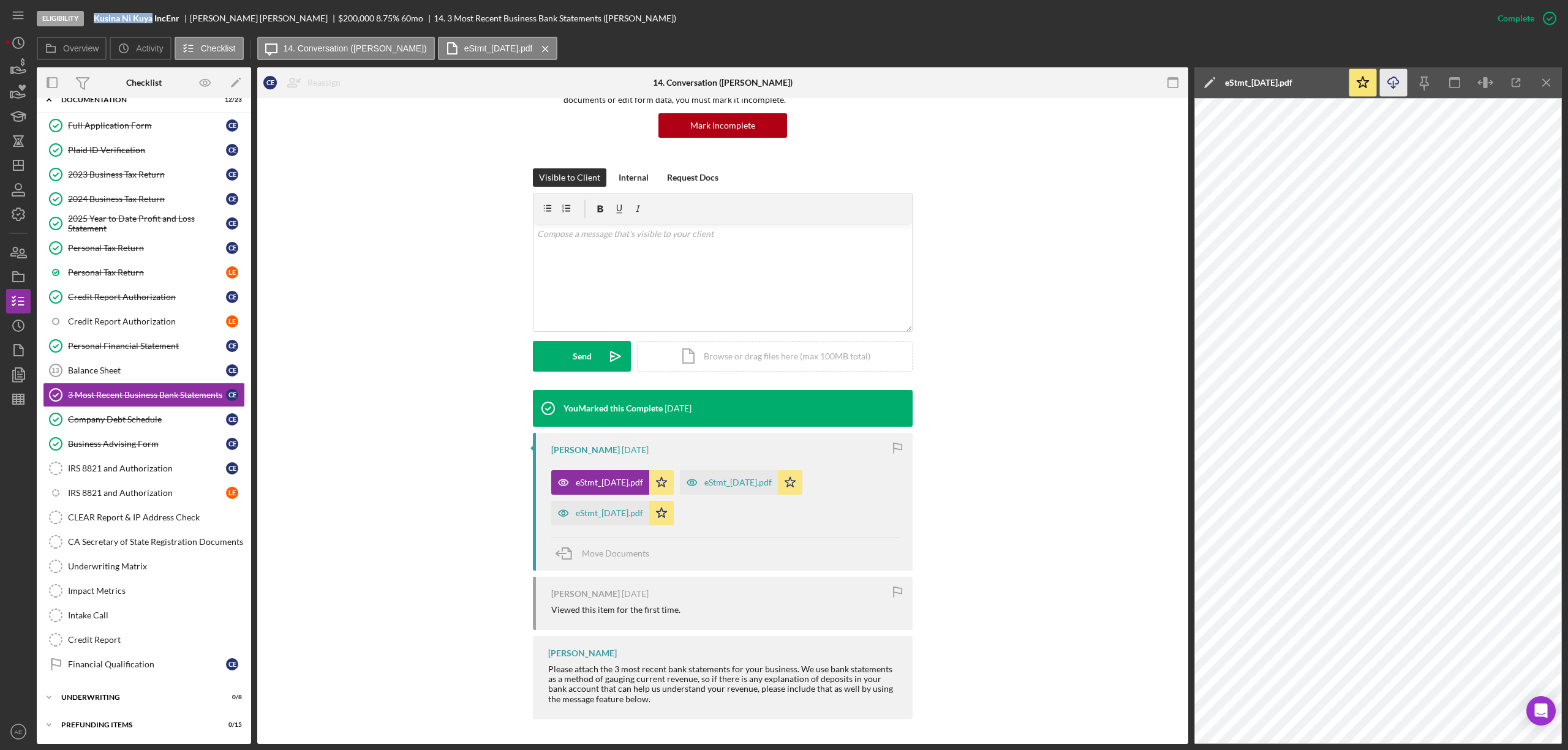
scroll to position [116, 0]
click at [1483, 79] on icon "button" at bounding box center [1485, 83] width 28 height 28
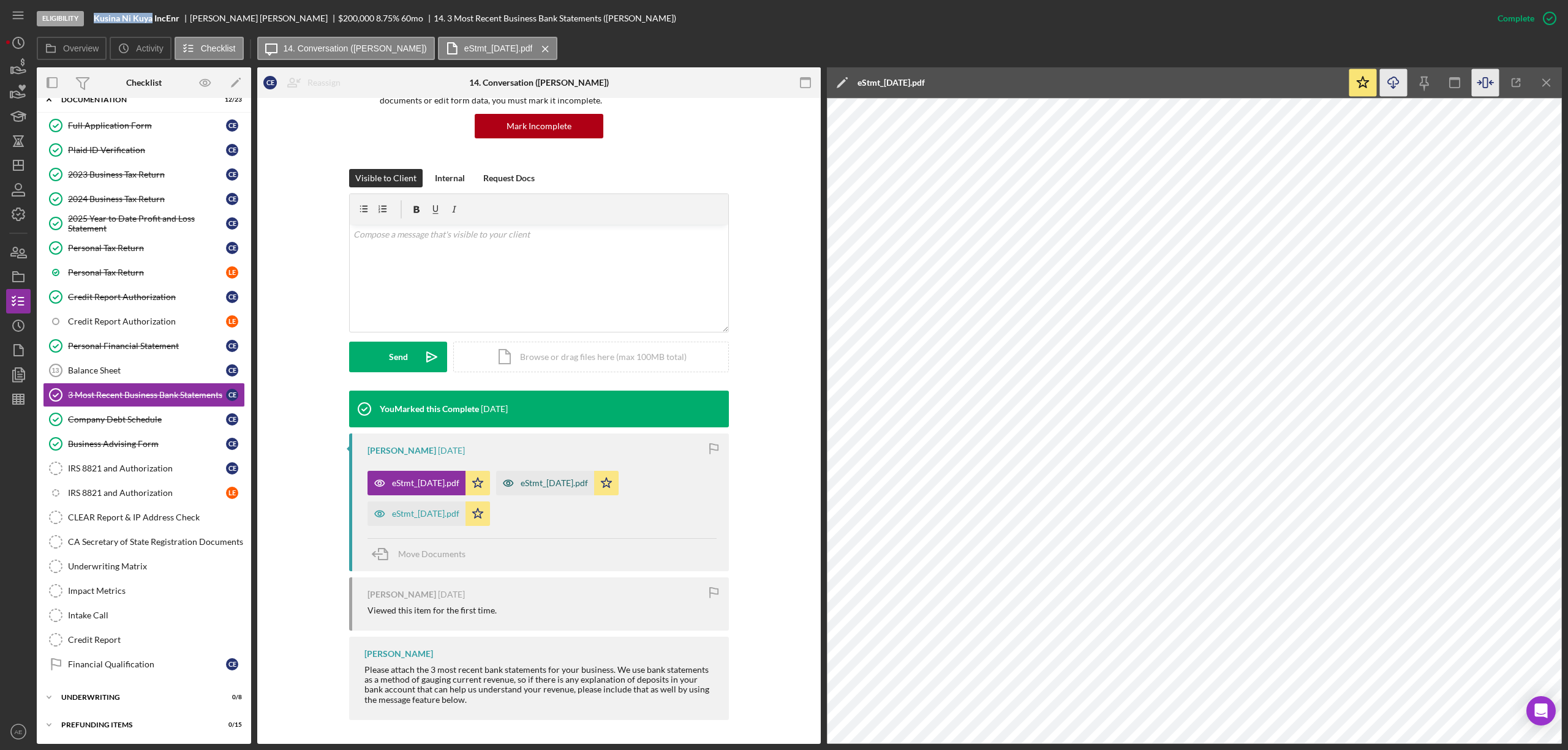
click at [577, 488] on div "eStmt_[DATE].pdf" at bounding box center [554, 483] width 68 height 10
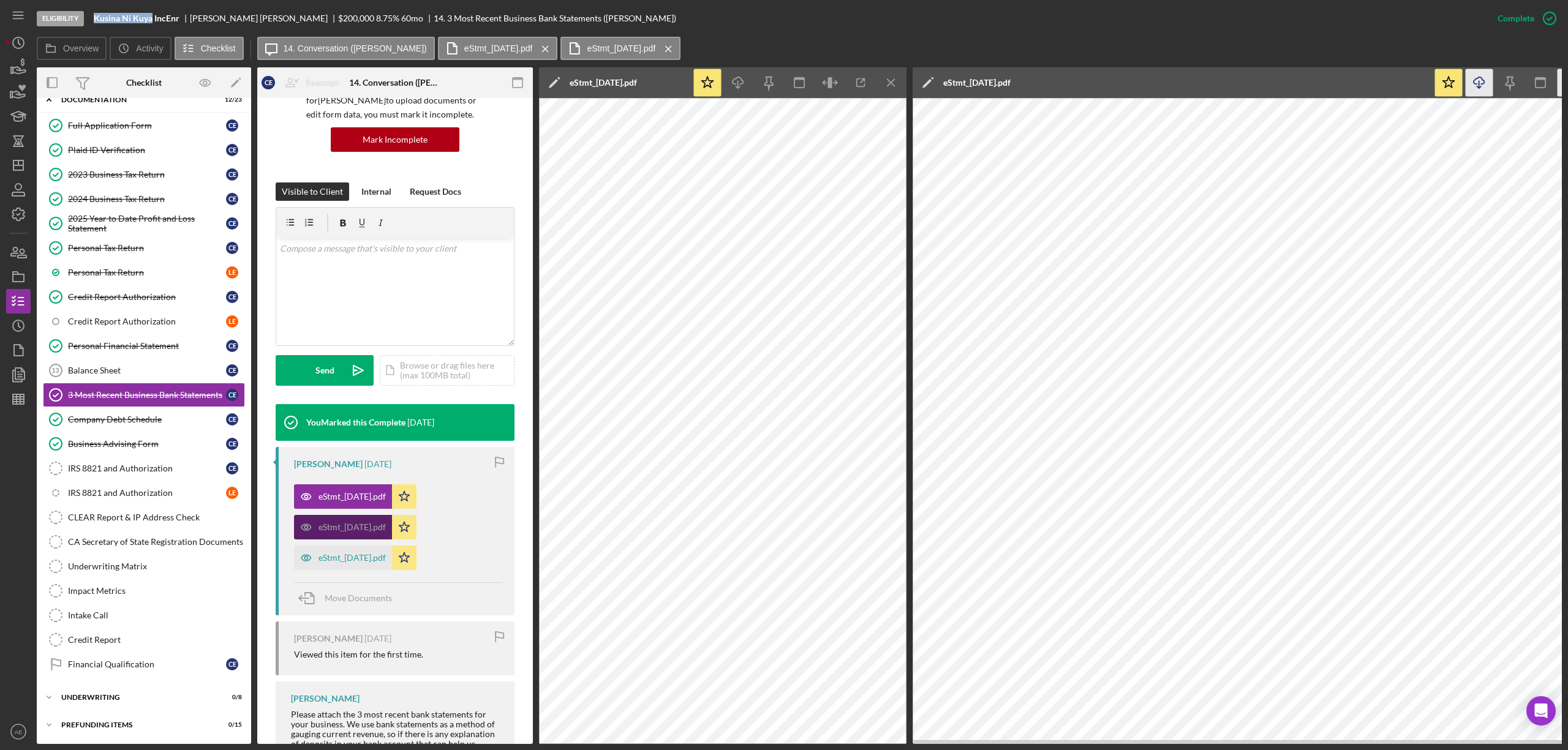
scroll to position [130, 0]
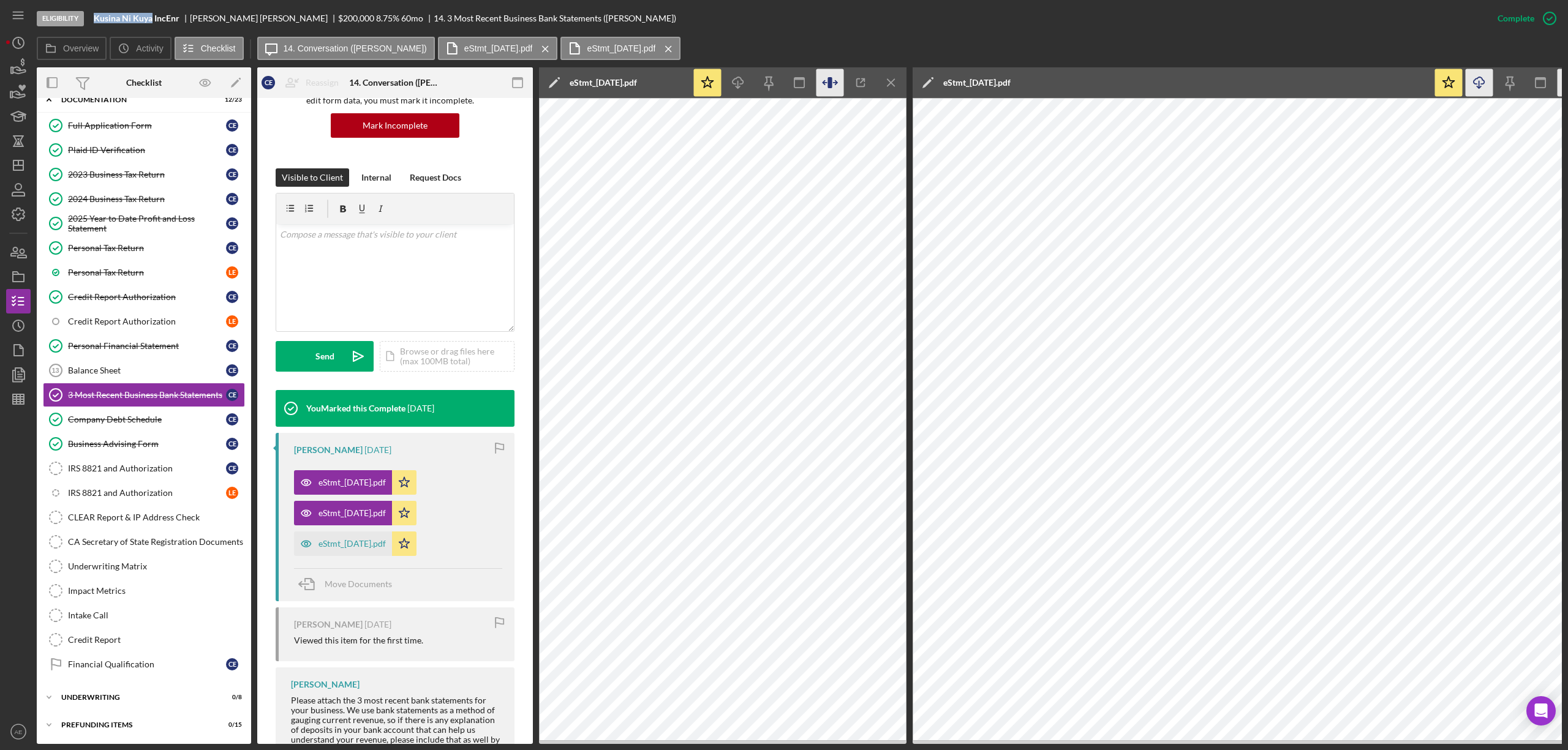
click at [824, 89] on icon "button" at bounding box center [829, 83] width 28 height 28
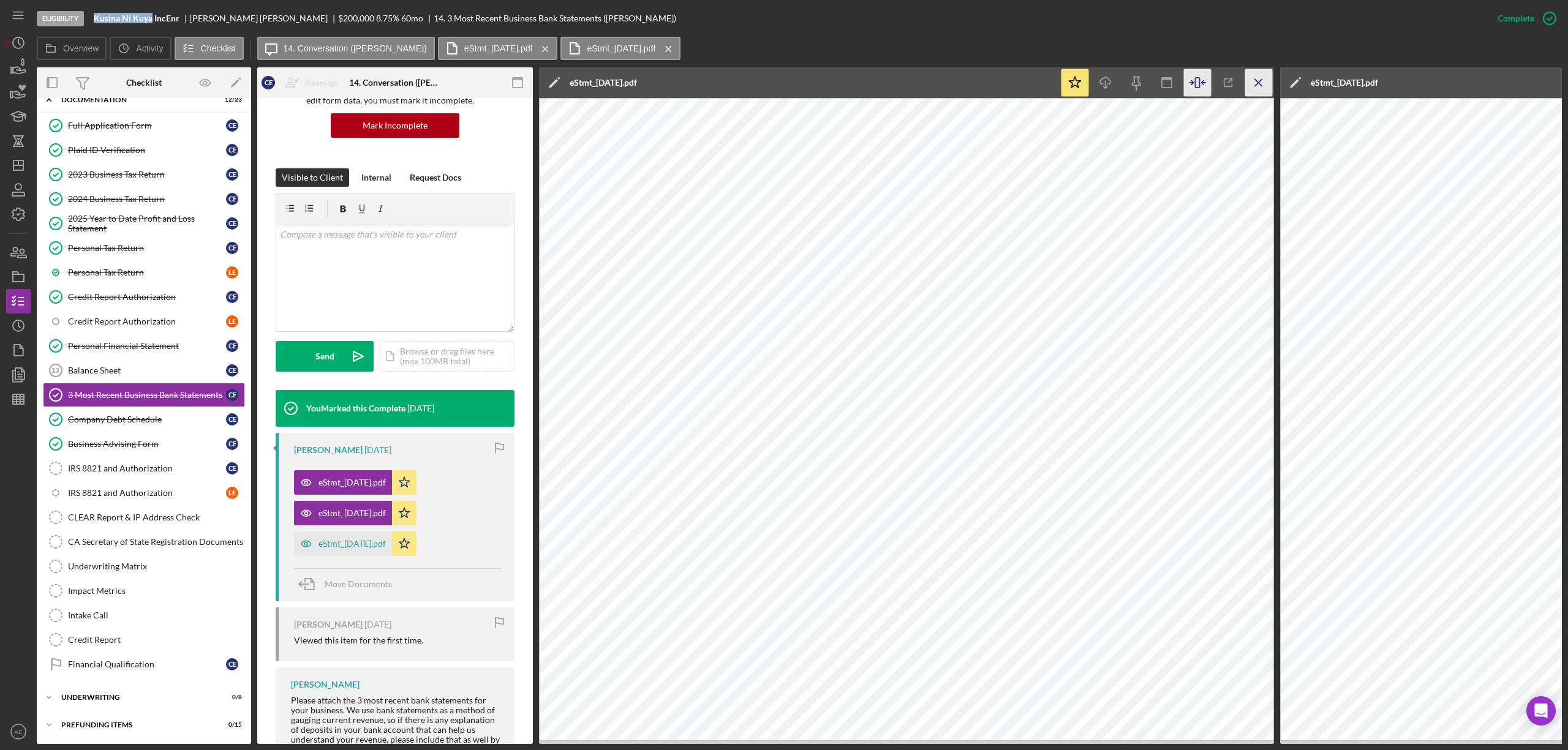
click at [1249, 84] on icon "Icon/Menu Close" at bounding box center [1258, 83] width 28 height 28
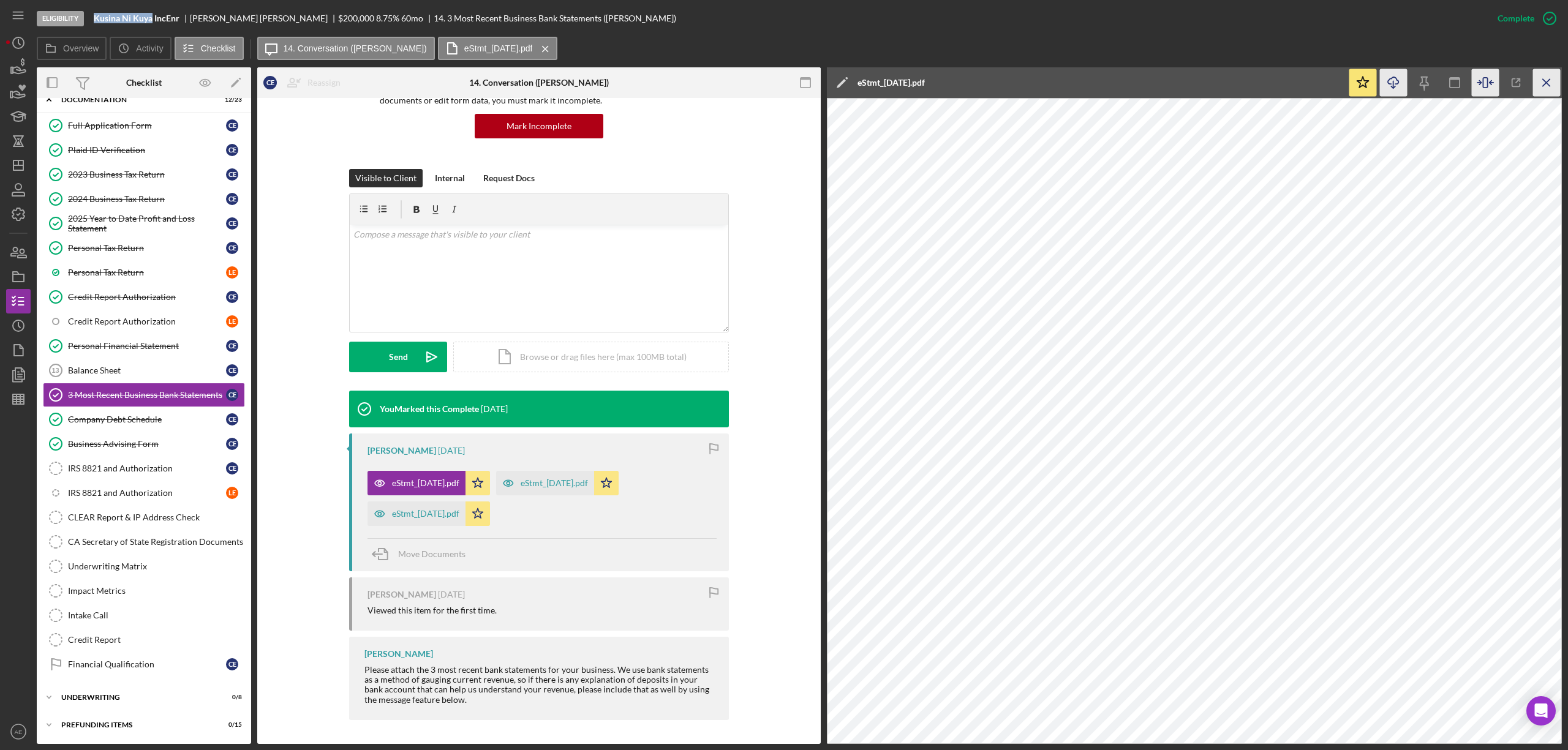
click at [1551, 75] on icon "Icon/Menu Close" at bounding box center [1547, 83] width 28 height 28
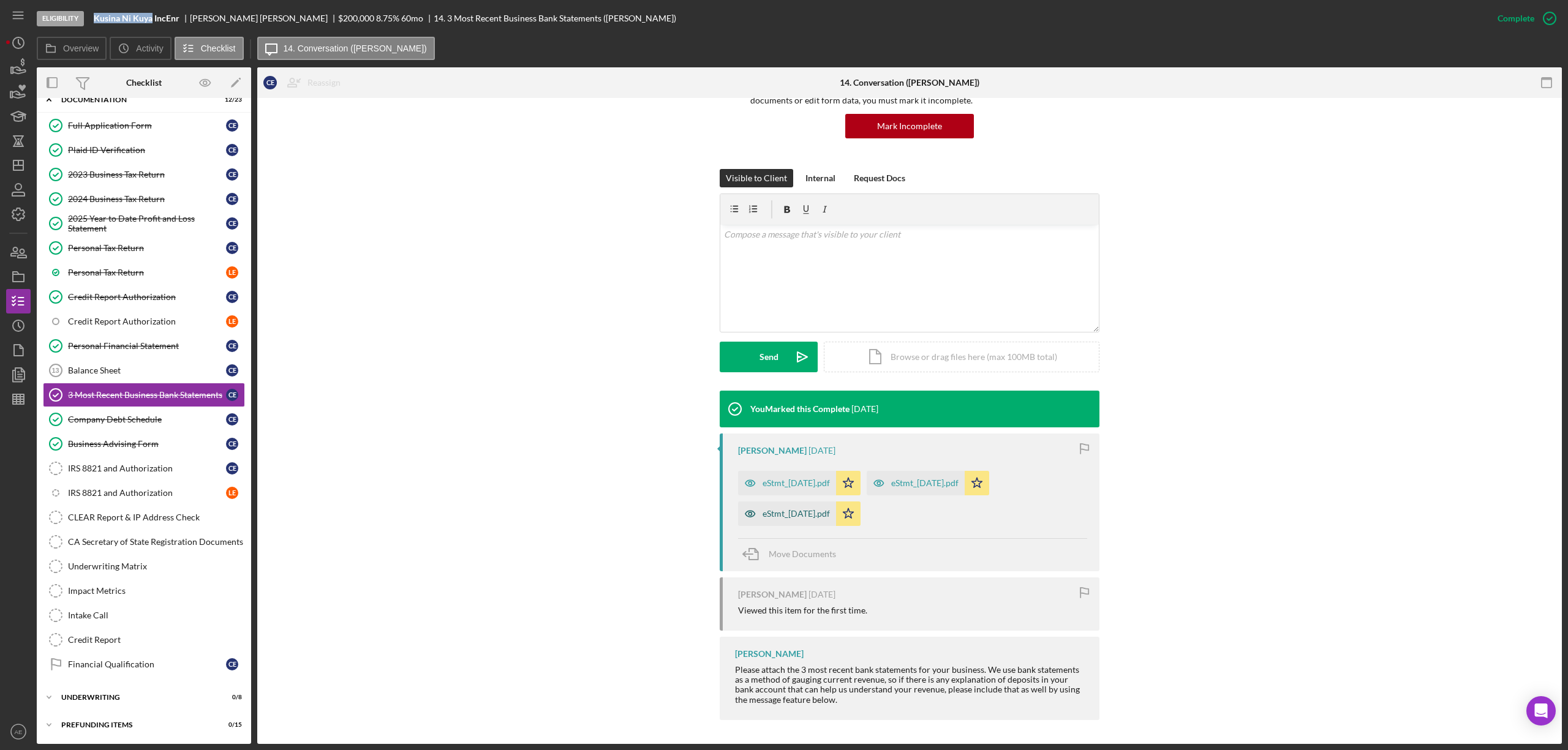
click at [819, 526] on div "eStmt_[DATE].pdf" at bounding box center [787, 514] width 98 height 25
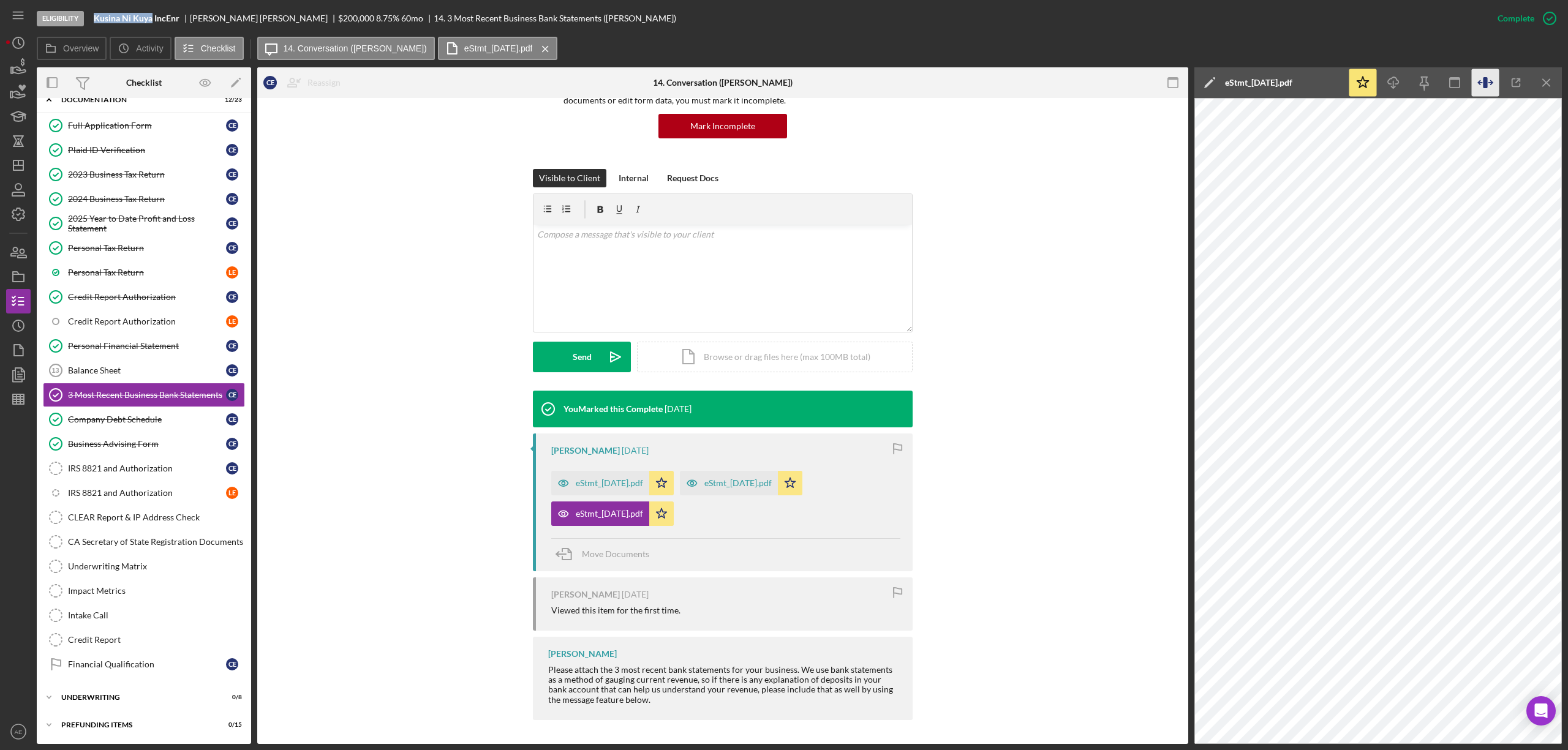
click at [1483, 84] on icon "button" at bounding box center [1485, 83] width 28 height 28
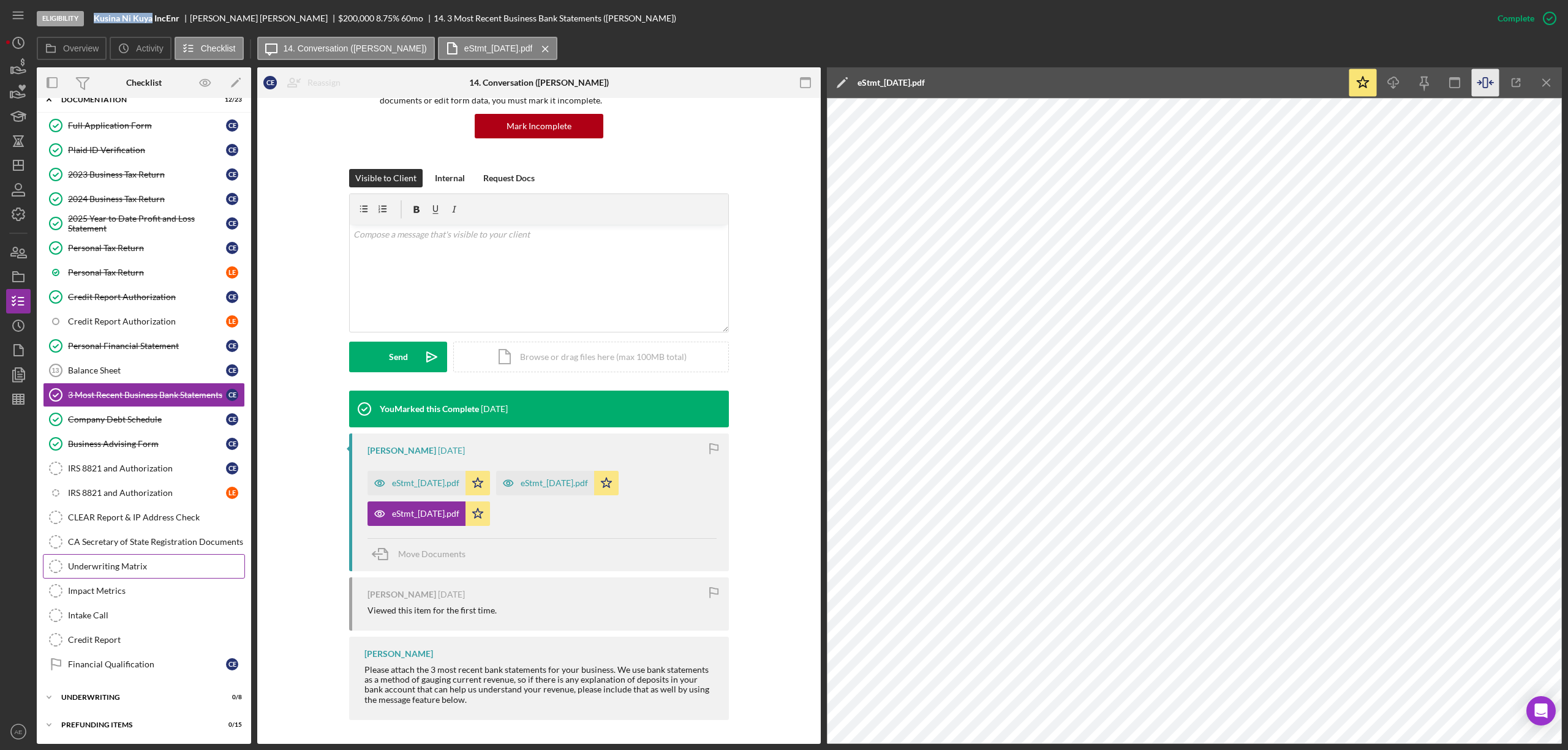
click at [148, 567] on div "Underwriting Matrix" at bounding box center [156, 566] width 176 height 10
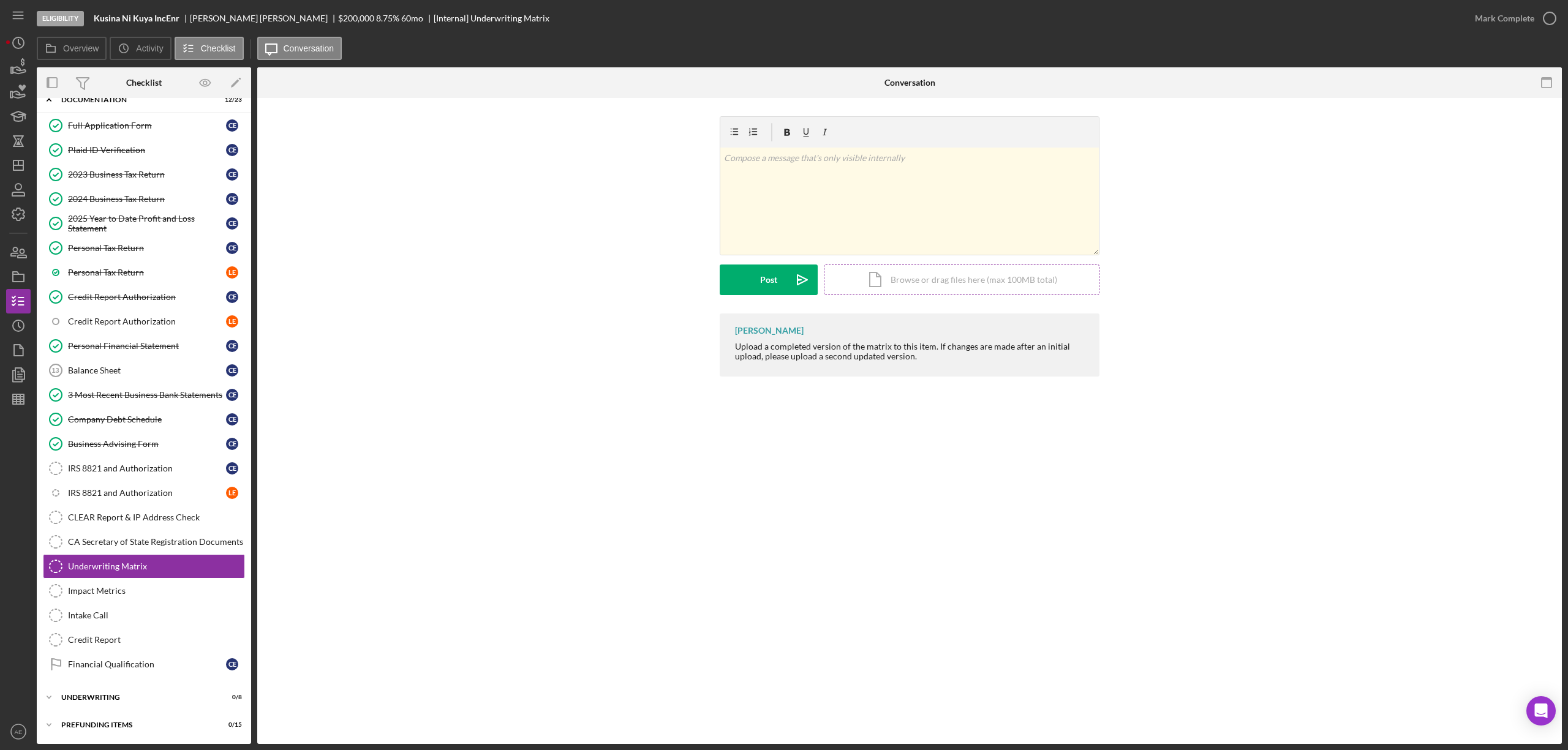
click at [971, 283] on div "Icon/Document Browse or drag files here (max 100MB total) Tap to choose files o…" at bounding box center [962, 279] width 276 height 30
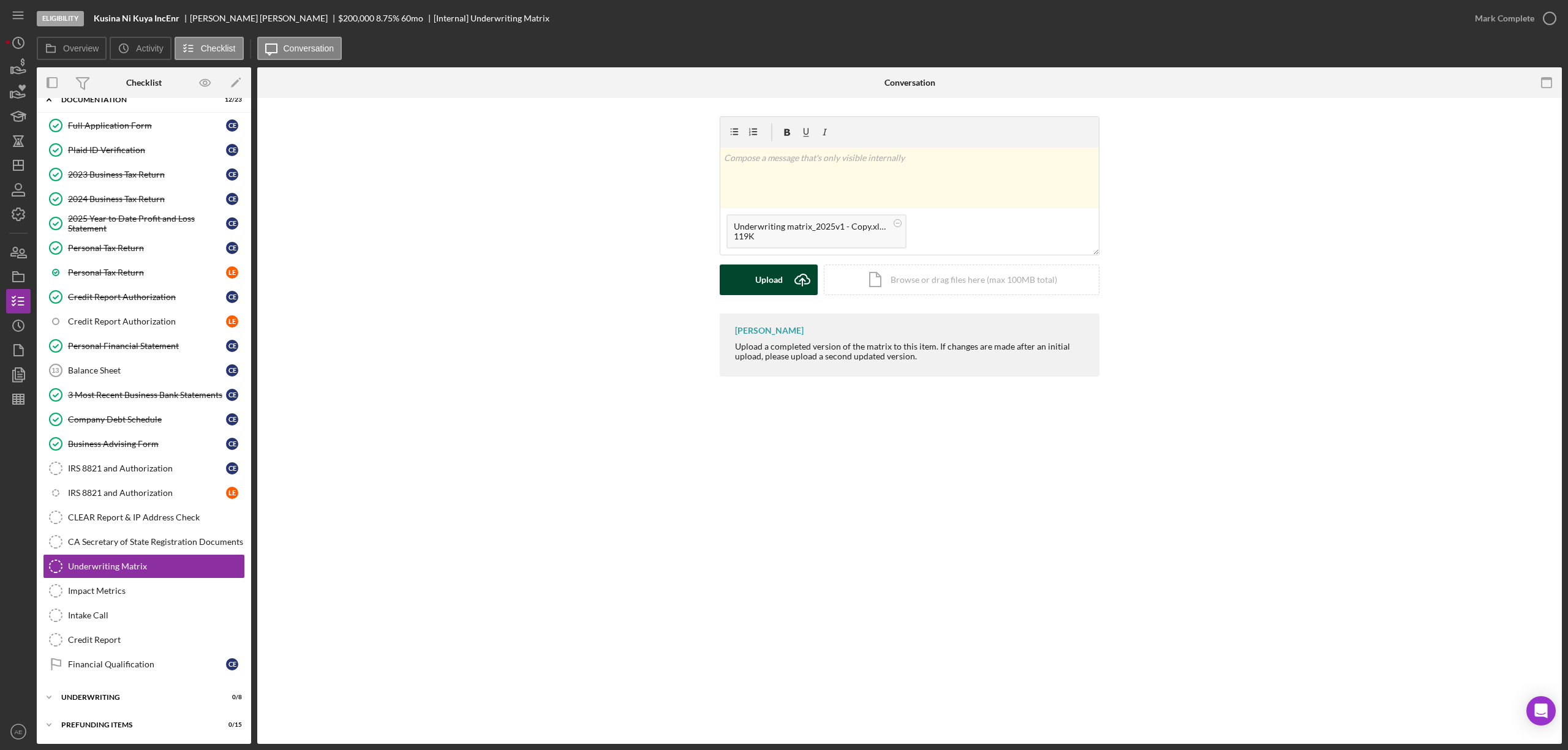
click at [777, 276] on div "Upload" at bounding box center [769, 279] width 28 height 30
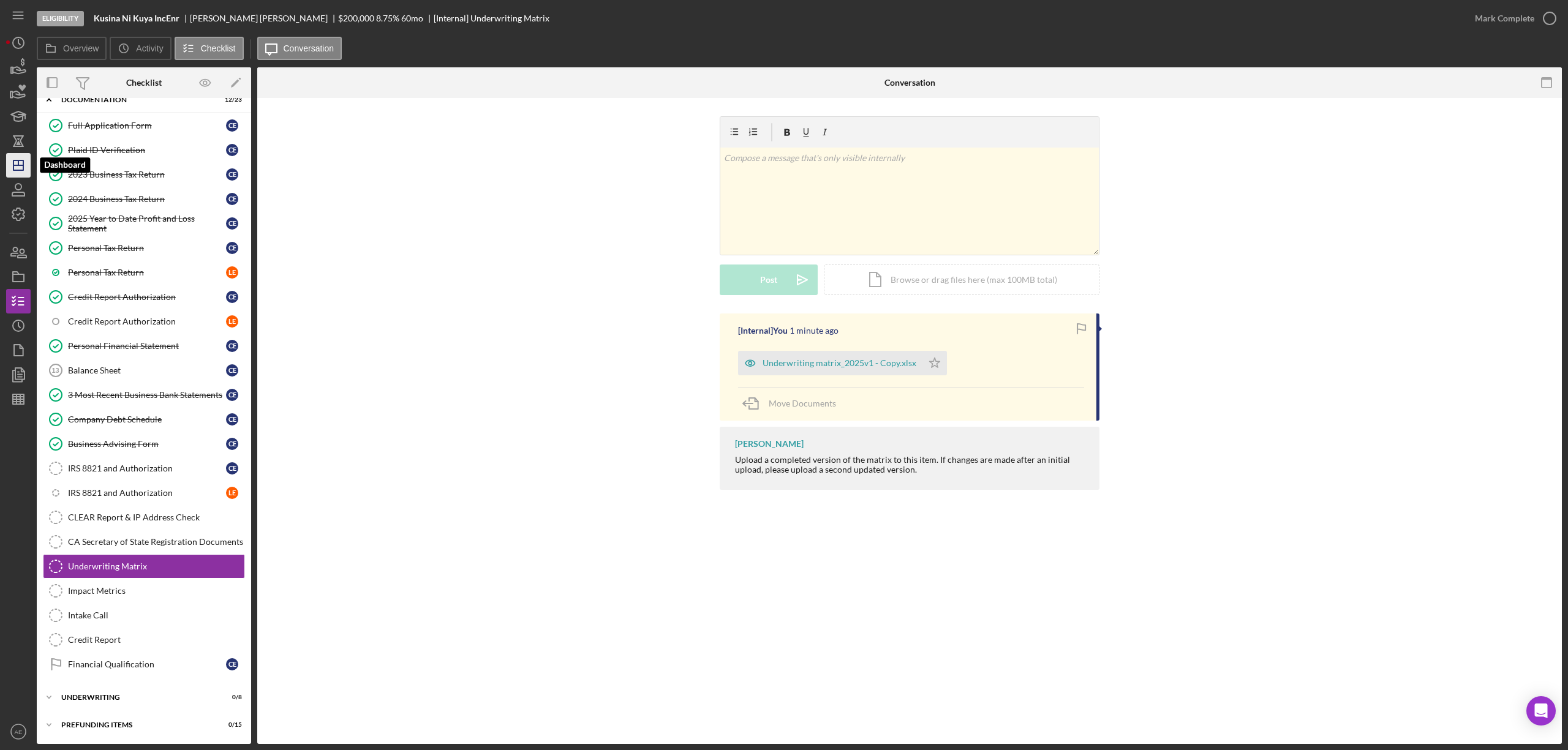
click at [20, 165] on line "button" at bounding box center [18, 165] width 10 height 0
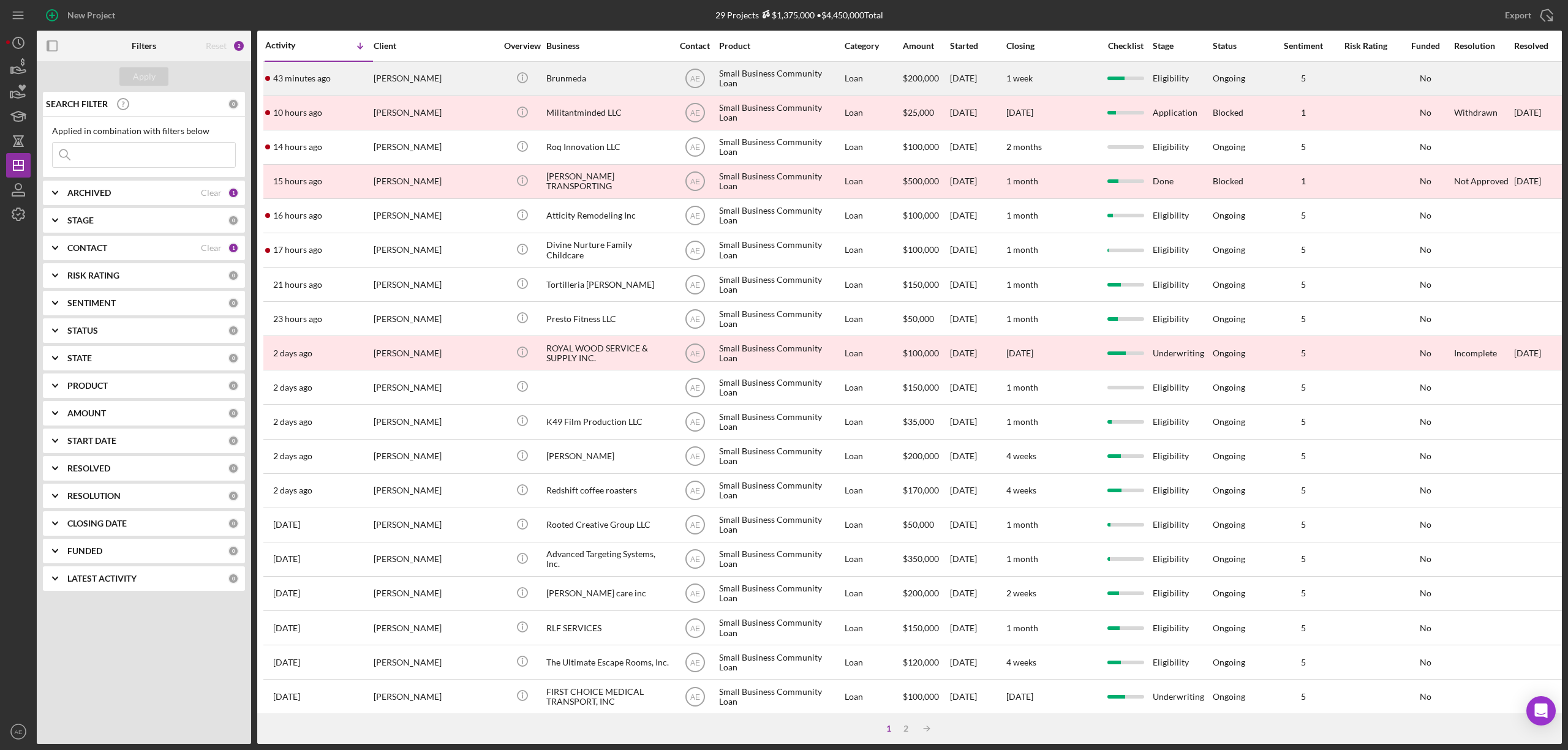
click at [437, 79] on div "[PERSON_NAME]" at bounding box center [435, 78] width 123 height 32
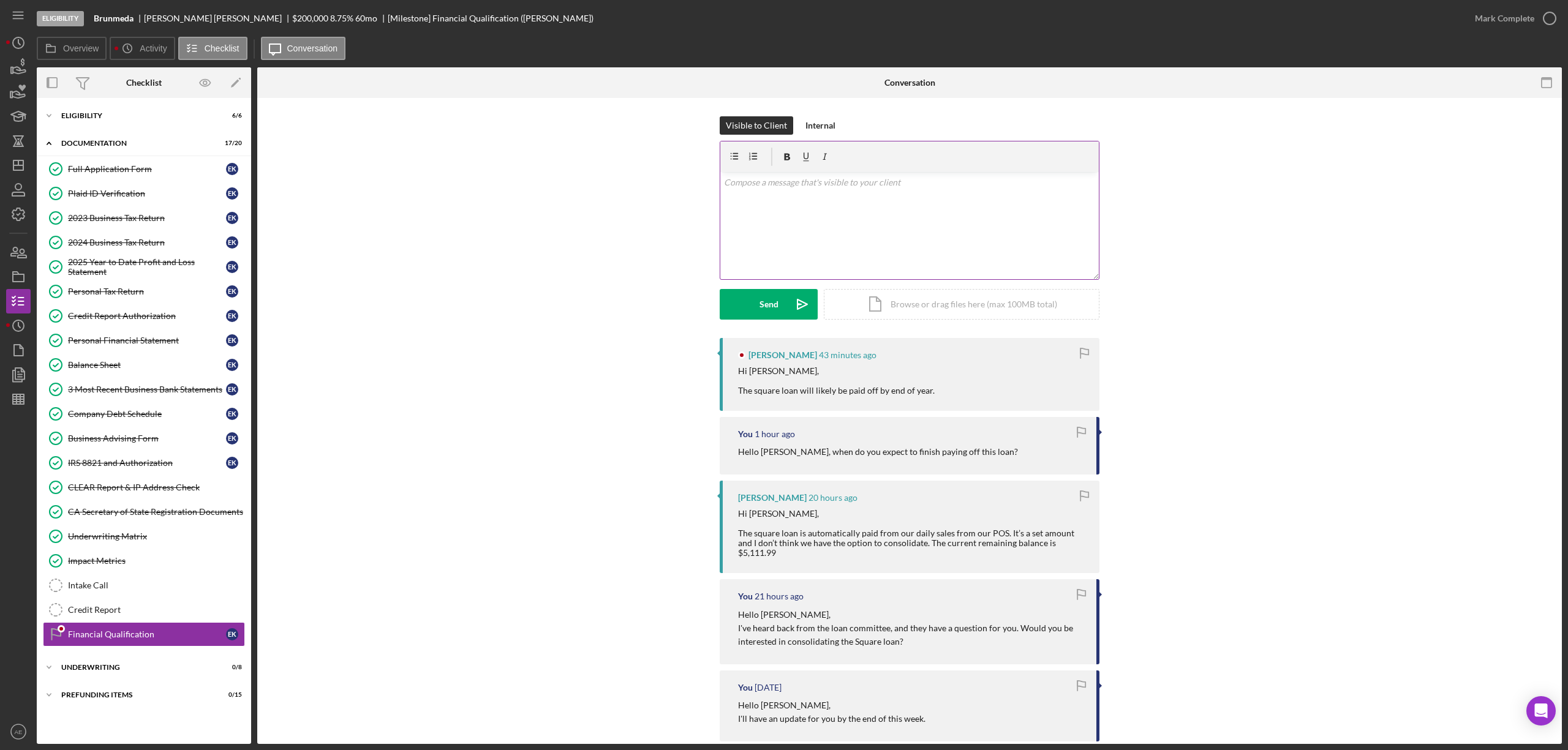
click at [832, 223] on div "v Color teal Color pink Remove color Add row above Add row below Add column bef…" at bounding box center [909, 225] width 378 height 107
click at [930, 176] on p "Understood! The reason I ask is because of the Square loan, your business does …" at bounding box center [909, 190] width 372 height 28
click at [931, 178] on p "Understood! The reason I ask is because of the Square loan, your business does …" at bounding box center [909, 190] width 372 height 28
click at [812, 198] on p "Understood! The reason I ask is because of the Square loan, your business does …" at bounding box center [909, 190] width 372 height 28
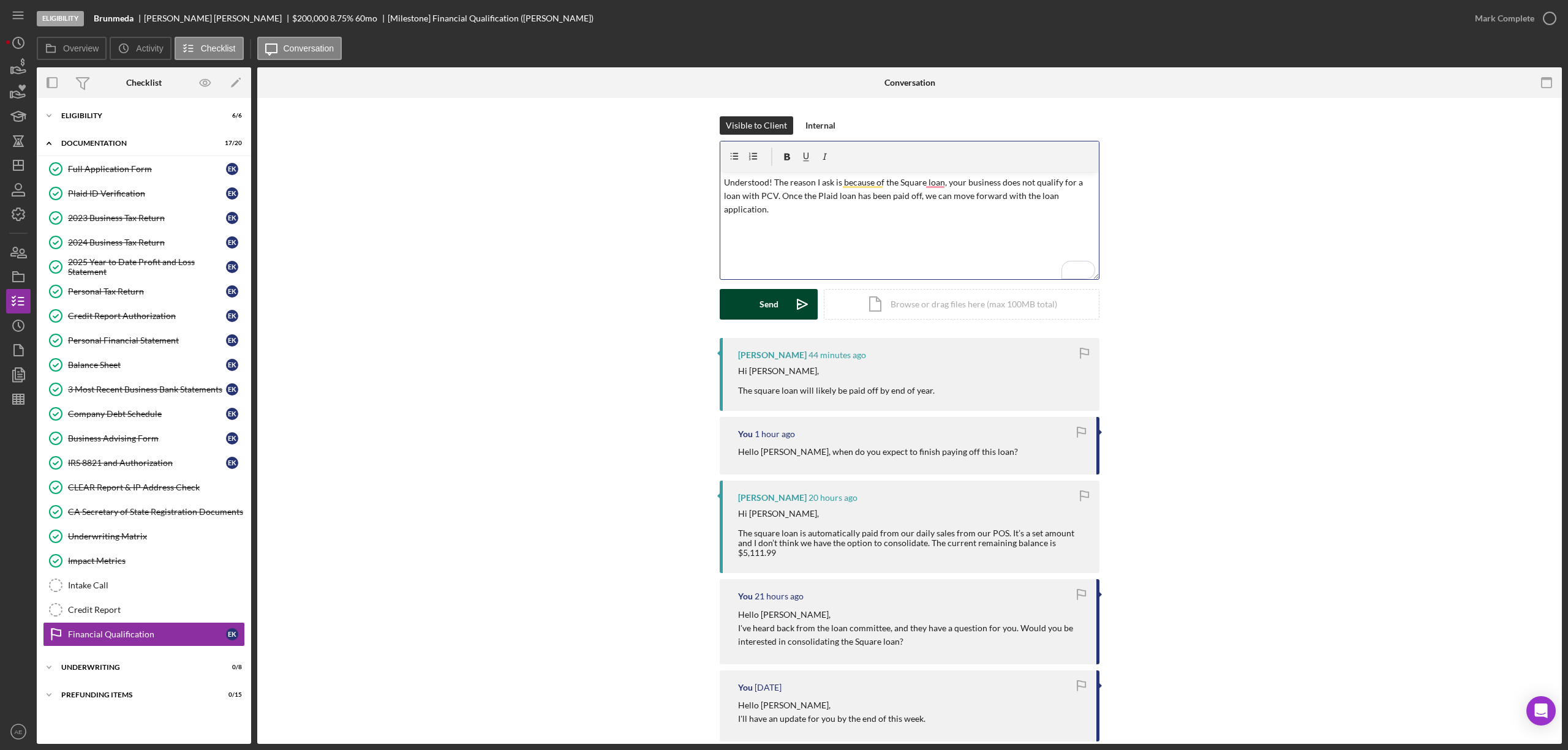
click at [774, 300] on div "Send" at bounding box center [768, 304] width 19 height 30
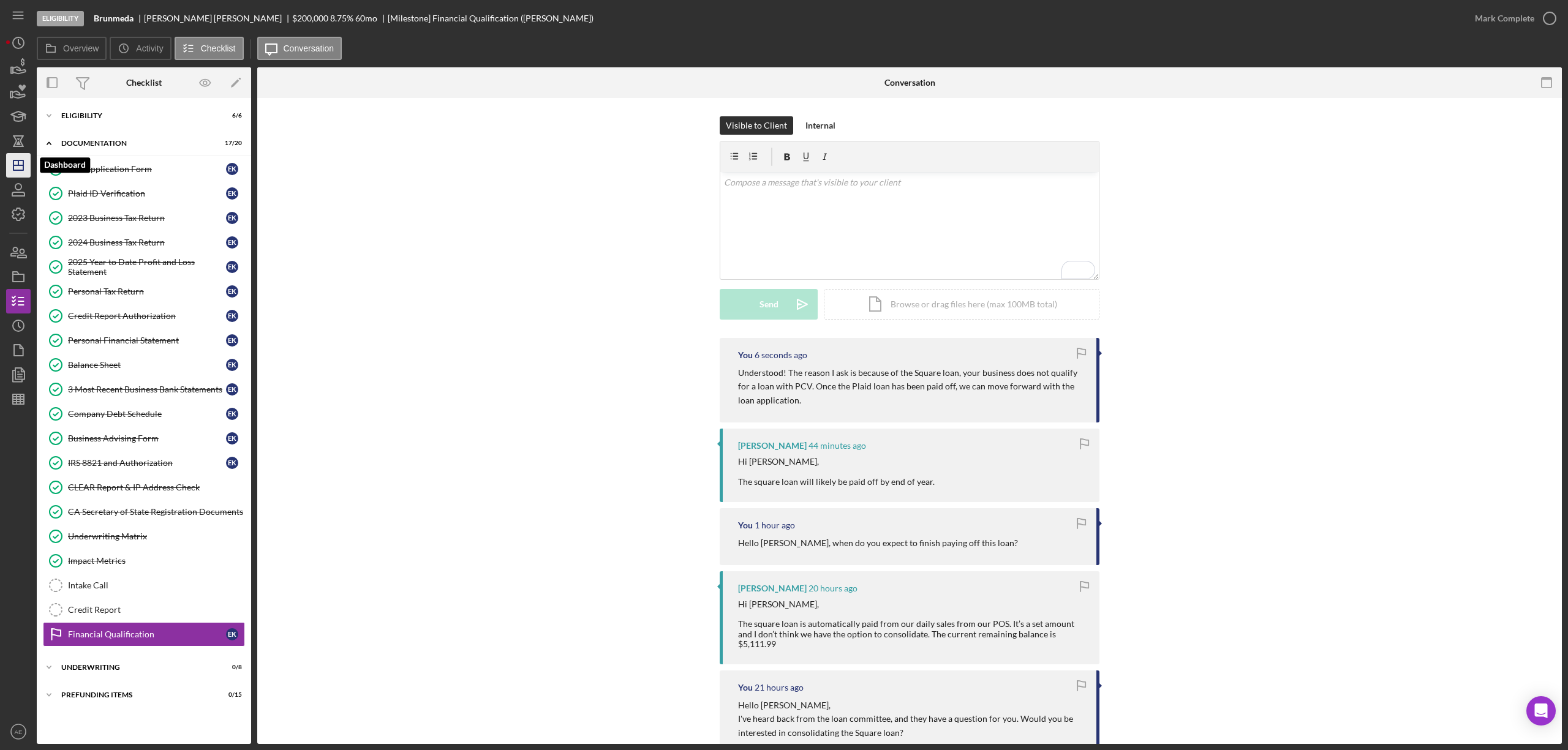
click at [17, 162] on icon "Icon/Dashboard" at bounding box center [18, 165] width 30 height 30
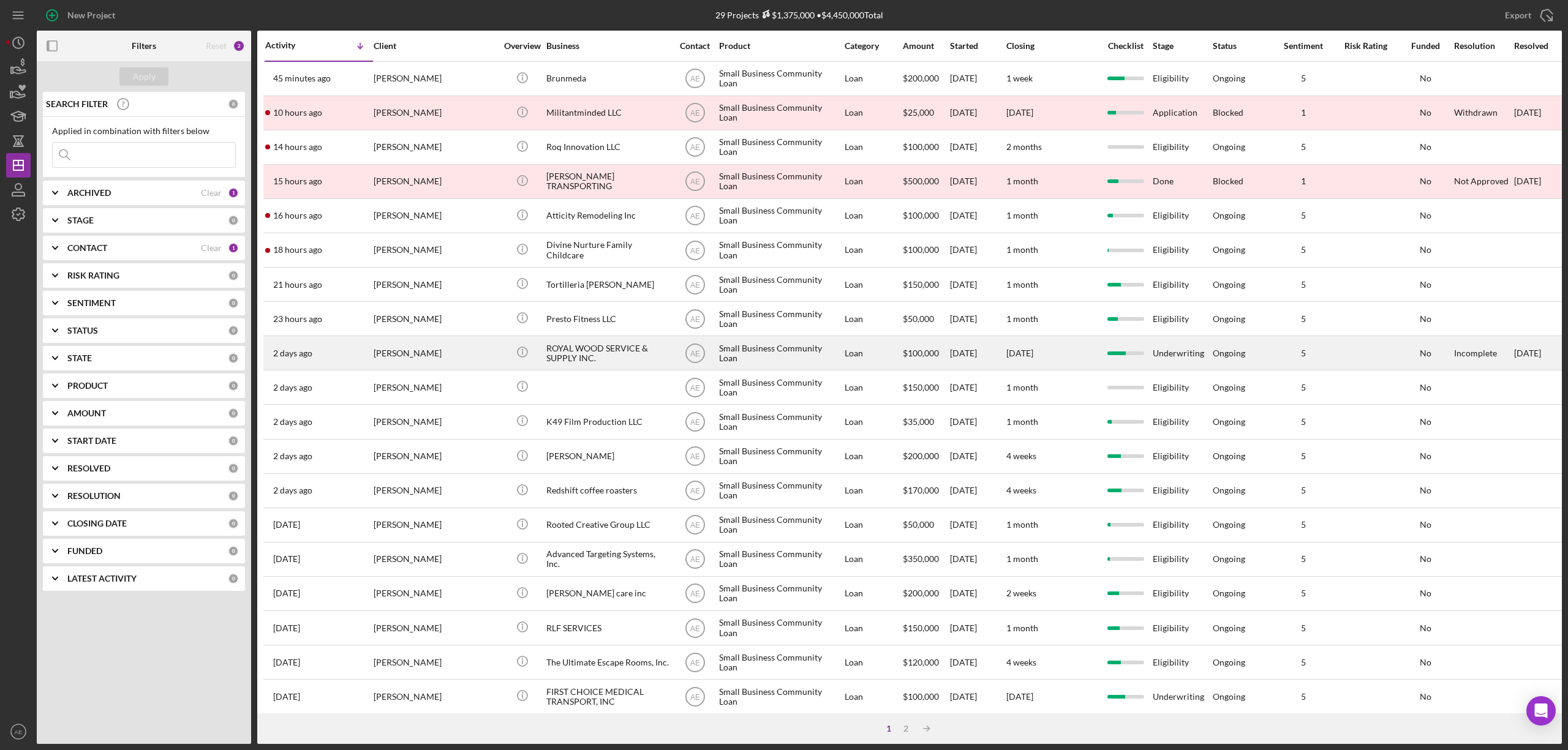
click at [596, 351] on div "ROYAL WOOD SERVICE & SUPPLY INC." at bounding box center [608, 353] width 123 height 32
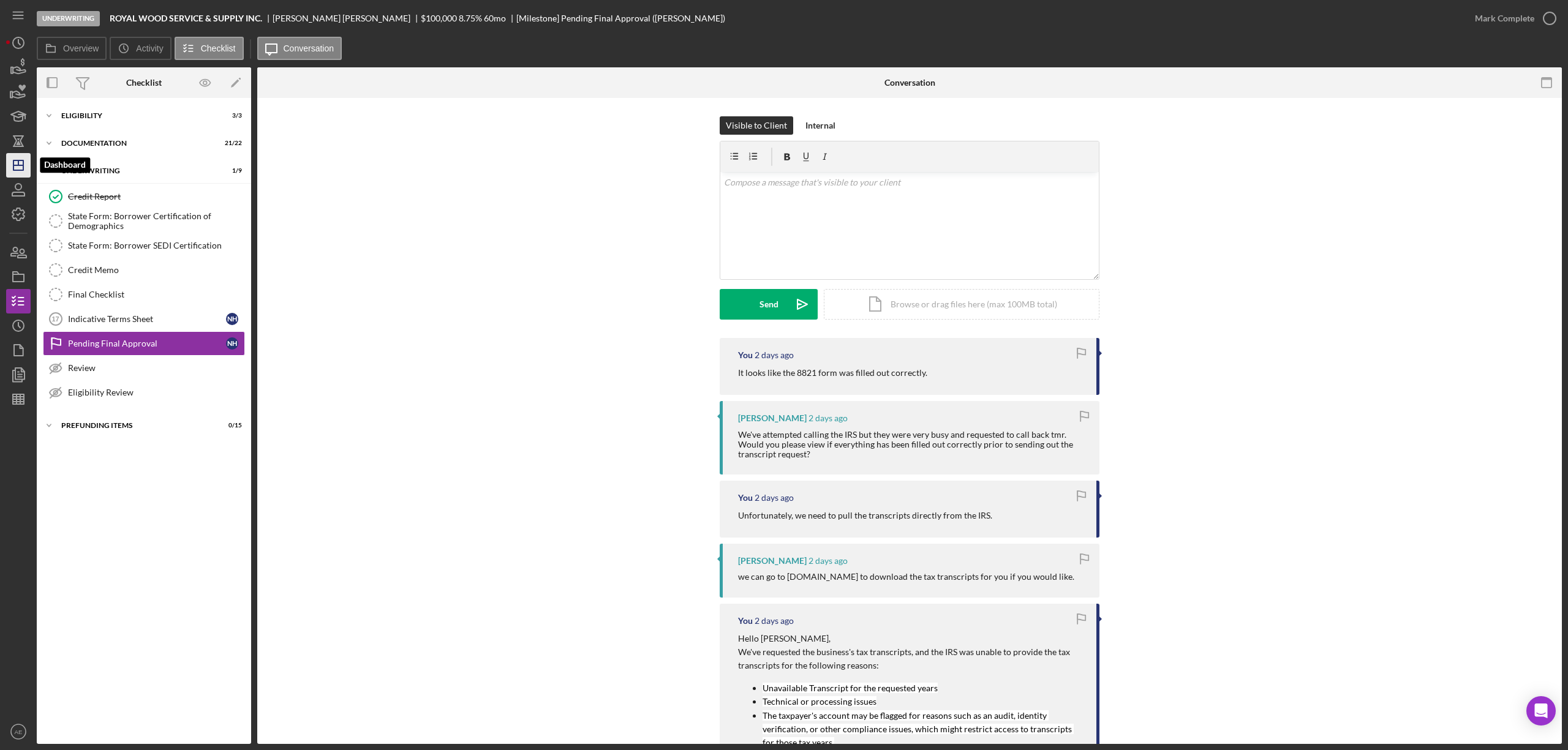
click at [26, 165] on icon "Icon/Dashboard" at bounding box center [18, 165] width 30 height 30
